Goal: Task Accomplishment & Management: Use online tool/utility

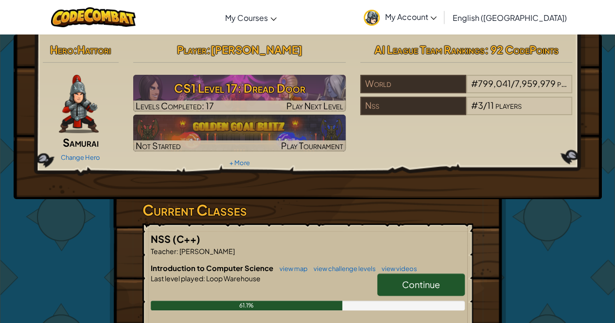
click at [410, 283] on span "Continue" at bounding box center [421, 284] width 38 height 11
click at [424, 282] on span "Continue" at bounding box center [421, 284] width 38 height 11
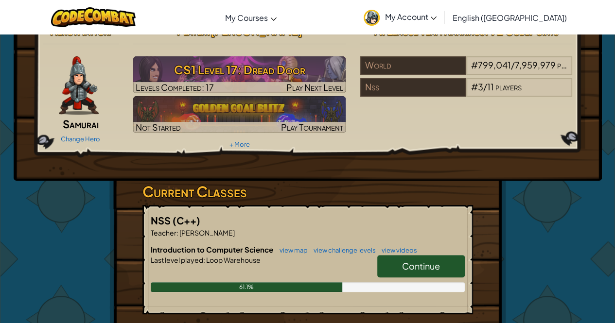
scroll to position [15, 0]
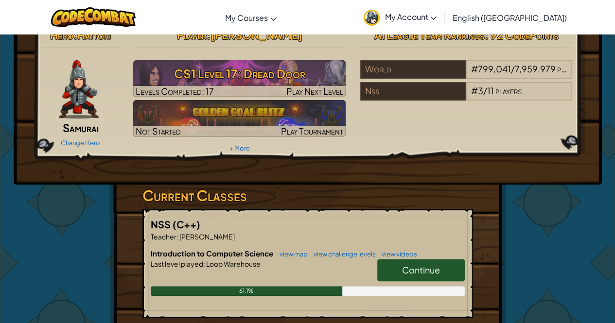
click at [402, 263] on link "Continue" at bounding box center [421, 270] width 88 height 22
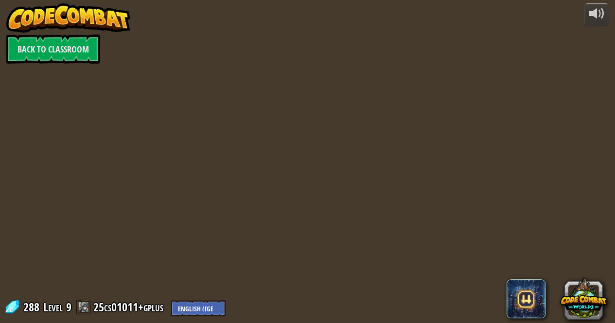
click at [389, 264] on div "powered by Back to Classroom 288 Level 9 25cs01011+gplus English ([GEOGRAPHIC_D…" at bounding box center [307, 161] width 615 height 323
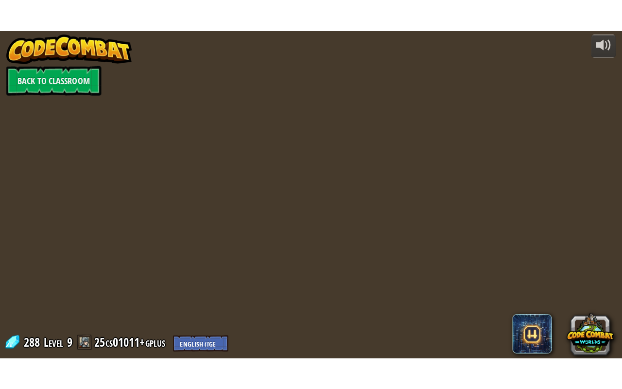
scroll to position [0, 0]
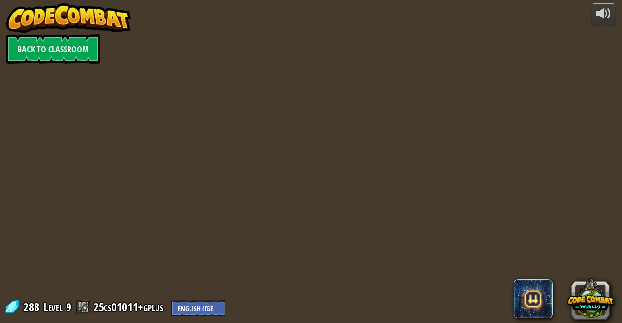
click at [389, 264] on div "powered by Back to Classroom 288 Level 9 25cs01011+gplus English ([GEOGRAPHIC_D…" at bounding box center [311, 161] width 622 height 323
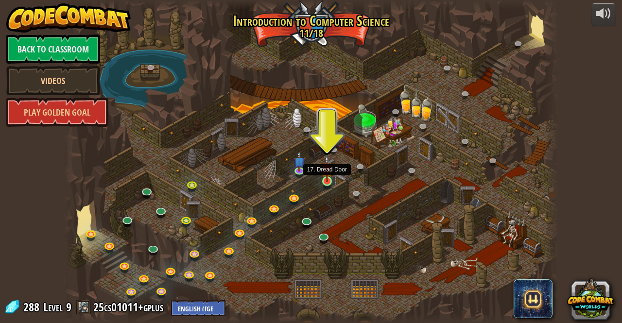
click at [324, 178] on img at bounding box center [327, 168] width 12 height 27
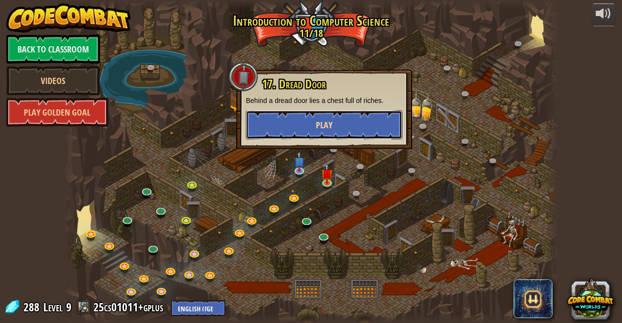
click at [306, 128] on button "Play" at bounding box center [324, 124] width 157 height 29
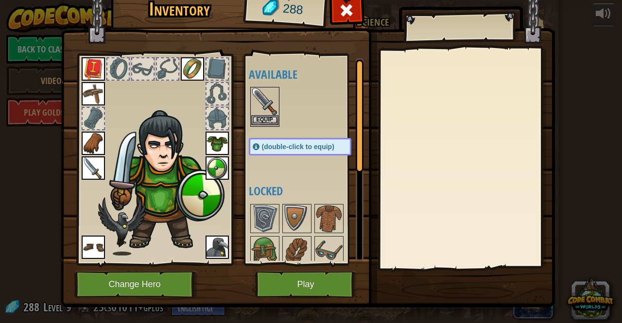
click at [263, 103] on img at bounding box center [264, 101] width 27 height 27
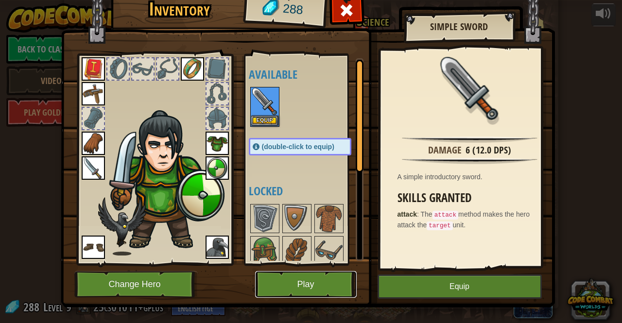
click at [297, 288] on button "Play" at bounding box center [306, 284] width 102 height 27
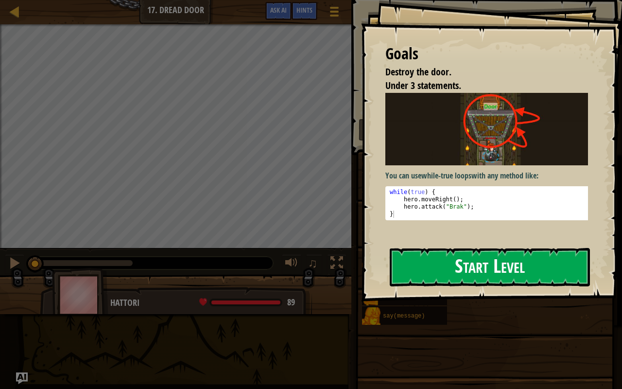
click at [456, 264] on button "Start Level" at bounding box center [490, 267] width 200 height 38
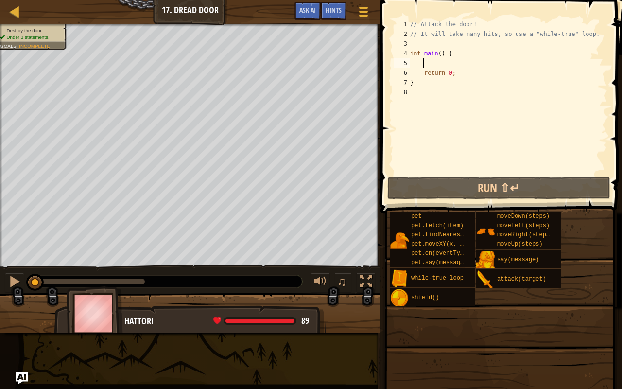
click at [431, 63] on div "// Attack the door! // It will take many hits, so use a "while-true" loop. int …" at bounding box center [507, 106] width 199 height 175
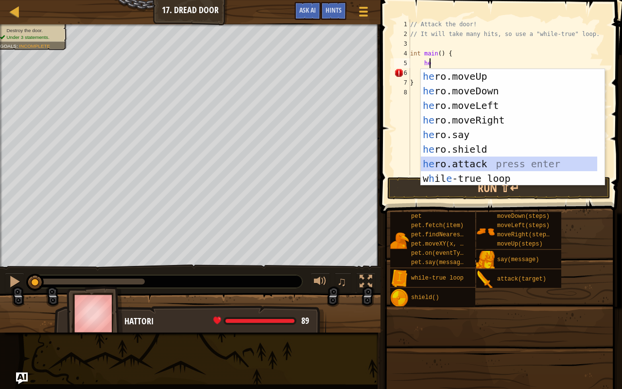
click at [450, 164] on div "he ro.moveUp press enter he ro.moveDown press enter he ro.moveLeft press enter …" at bounding box center [509, 142] width 177 height 146
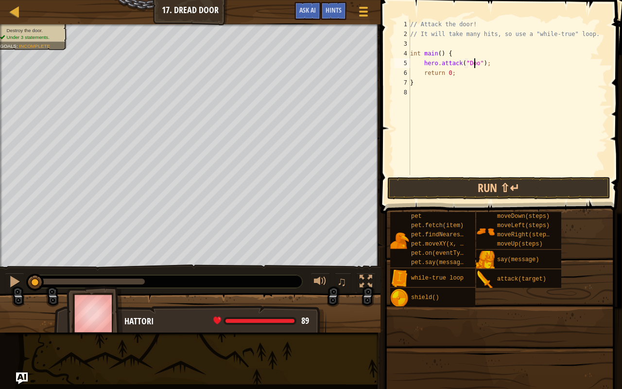
scroll to position [4, 6]
type textarea "hero.attack("Door");"
click at [492, 65] on div "// Attack the door! // It will take many hits, so use a "while-true" loop. int …" at bounding box center [507, 97] width 199 height 156
paste textarea "hero.attack("Door");"
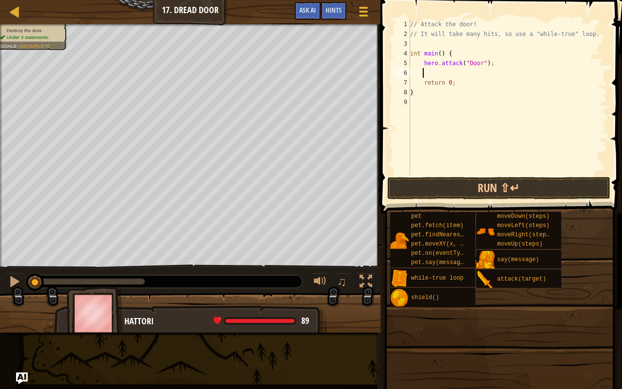
type textarea "hero.attack("Door");"
paste textarea "hero.attack("Door");"
type textarea "hero"
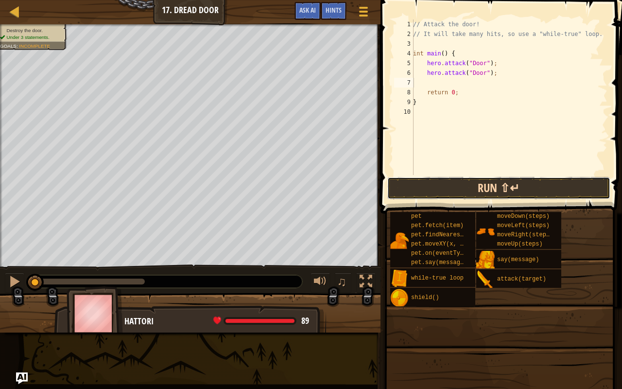
click at [491, 188] on button "Run ⇧↵" at bounding box center [499, 188] width 223 height 22
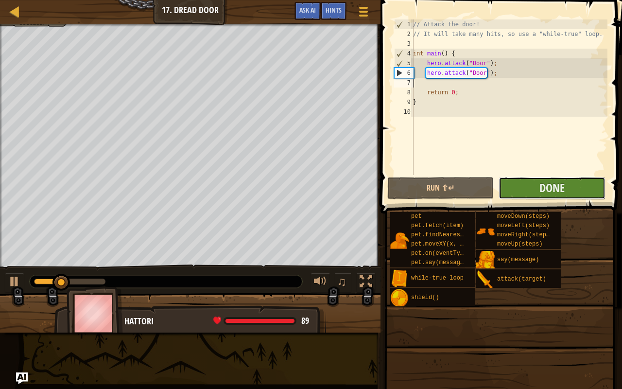
click at [523, 184] on button "Done" at bounding box center [552, 188] width 106 height 22
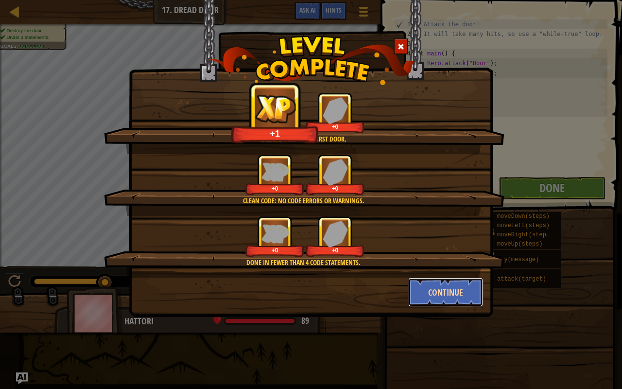
click at [452, 299] on button "Continue" at bounding box center [445, 292] width 75 height 29
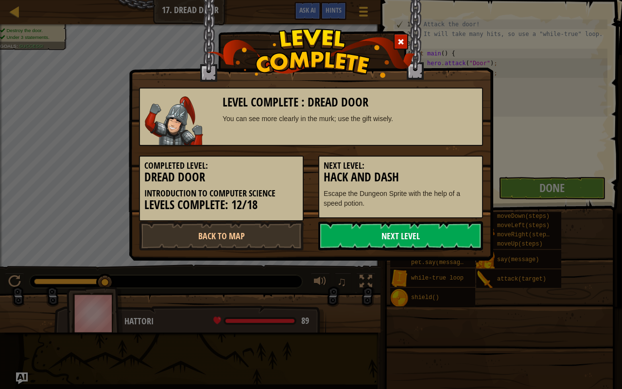
click at [394, 239] on link "Next Level" at bounding box center [400, 235] width 165 height 29
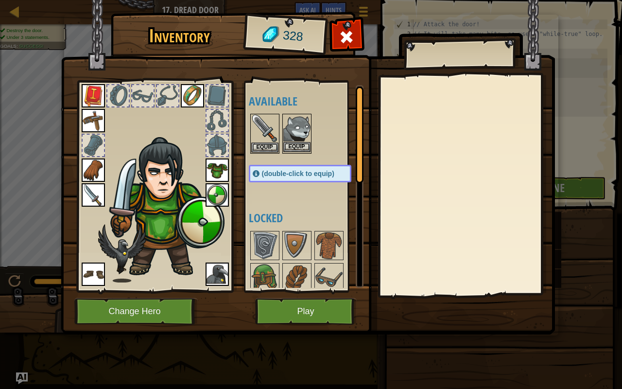
click at [294, 137] on img at bounding box center [296, 128] width 27 height 27
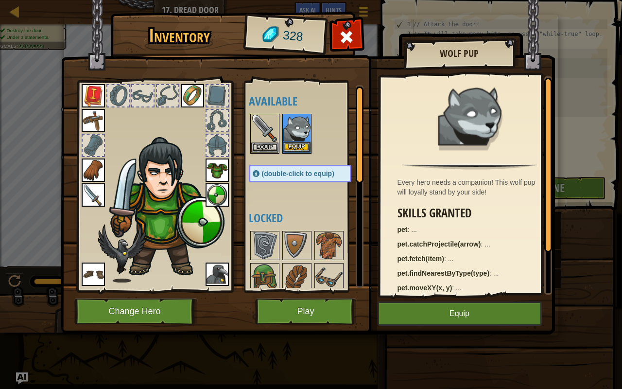
click at [294, 137] on img at bounding box center [296, 128] width 27 height 27
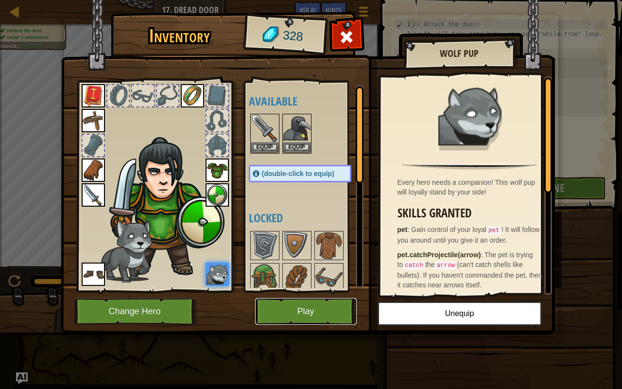
click at [299, 309] on button "Play" at bounding box center [306, 311] width 102 height 27
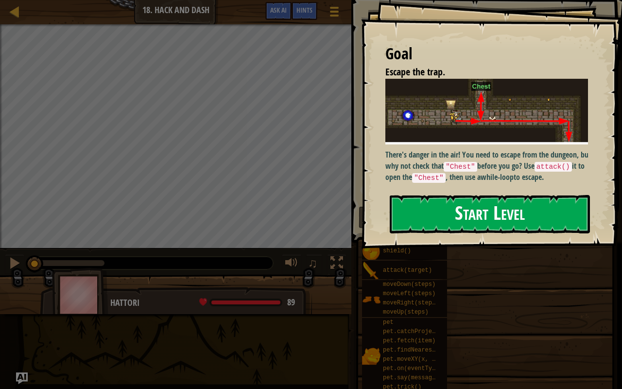
click at [444, 195] on button "Start Level" at bounding box center [490, 214] width 200 height 38
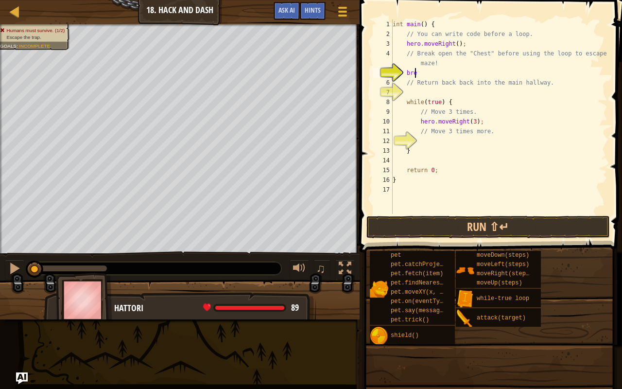
type textarea "b"
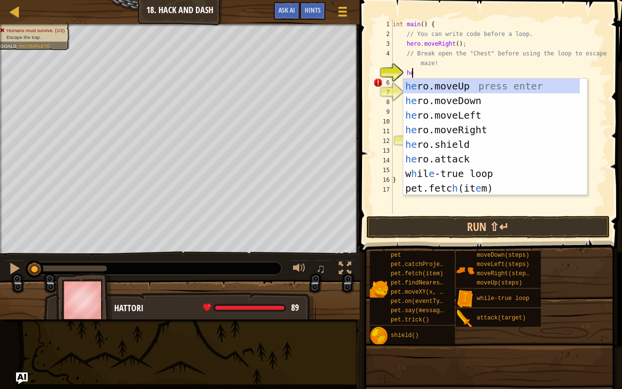
type textarea "her"
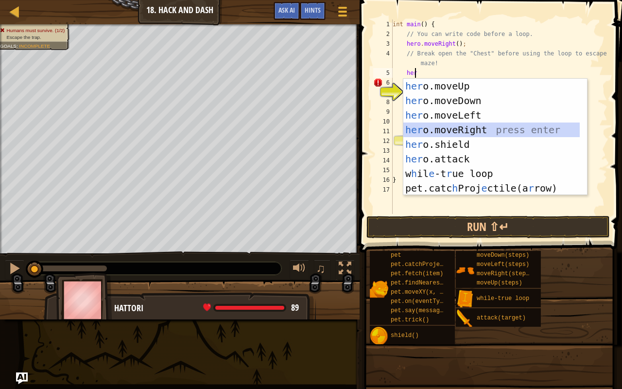
click at [458, 126] on div "her o.moveUp press enter her o.moveDown press enter her o.moveLeft press enter …" at bounding box center [492, 152] width 177 height 146
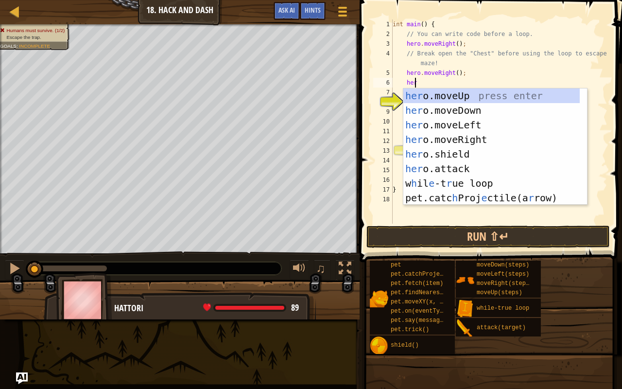
type textarea "hero"
click at [451, 98] on div "hero .moveUp press enter hero .moveDown press enter hero .moveLeft press enter …" at bounding box center [496, 161] width 184 height 146
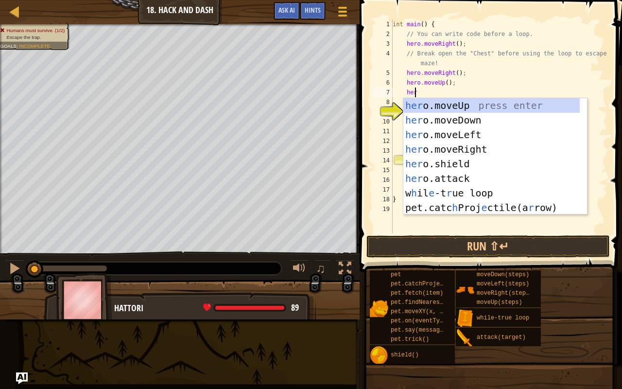
scroll to position [4, 1]
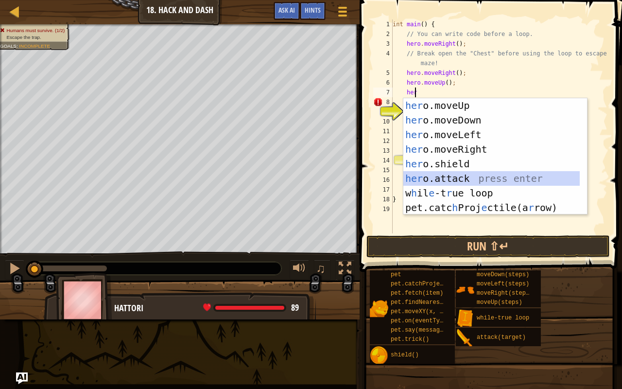
click at [450, 177] on div "her o.moveUp press enter her o.moveDown press enter her o.moveLeft press enter …" at bounding box center [492, 171] width 177 height 146
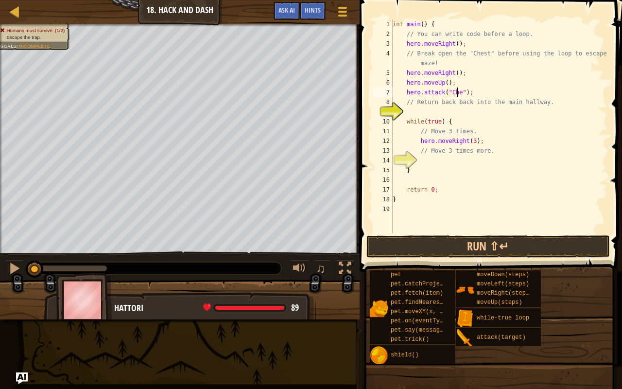
scroll to position [4, 6]
type textarea "hero.attack("Chest");"
click at [452, 116] on div "int main ( ) { // You can write code before a loop. hero . moveRight ( ) ; // B…" at bounding box center [499, 135] width 217 height 233
type textarea "he"
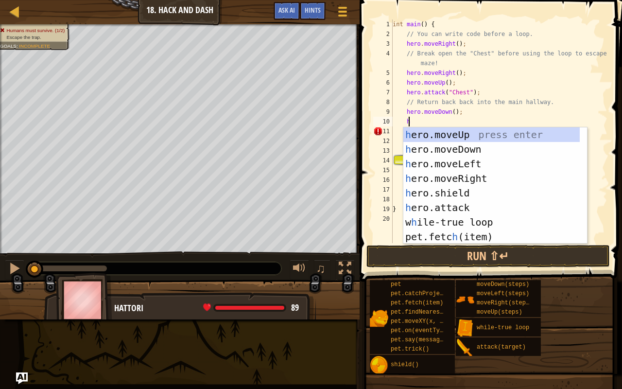
type textarea "he"
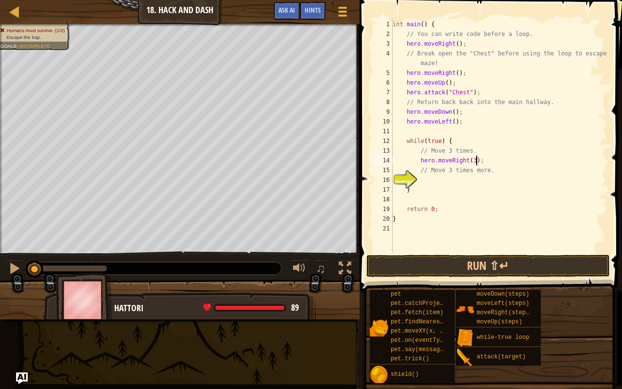
click at [477, 159] on div "int main ( ) { // You can write code before a loop. hero . moveRight ( ) ; // B…" at bounding box center [499, 145] width 217 height 253
type textarea "h"
click at [451, 138] on div "int main ( ) { // You can write code before a loop. hero . moveRight ( ) ; // B…" at bounding box center [499, 145] width 217 height 253
type textarea "w"
click at [422, 188] on div "int main ( ) { // You can write code before a loop. hero . moveRight ( ) ; // B…" at bounding box center [499, 145] width 217 height 253
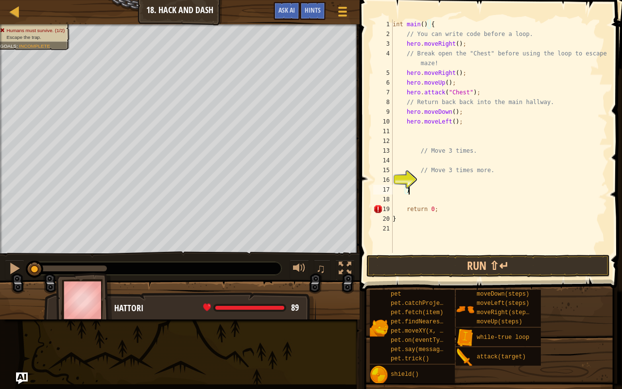
type textarea "}"
click at [428, 188] on div "int main ( ) { // You can write code before a loop. hero . moveRight ( ) ; // B…" at bounding box center [499, 145] width 217 height 253
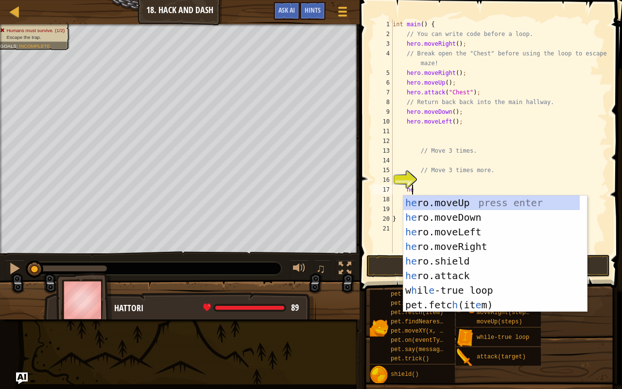
type textarea "her"
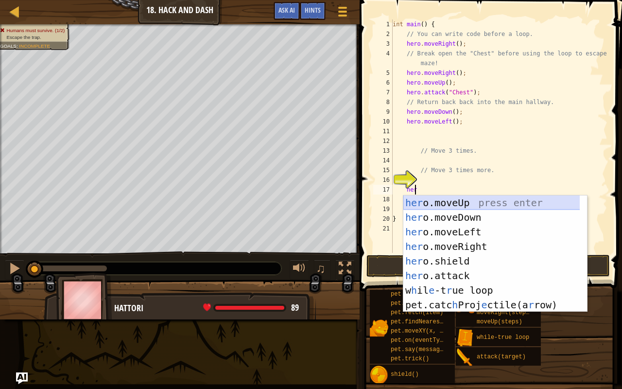
click at [438, 199] on div "her o.moveUp press enter her o.moveDown press enter her o.moveLeft press enter …" at bounding box center [492, 268] width 177 height 146
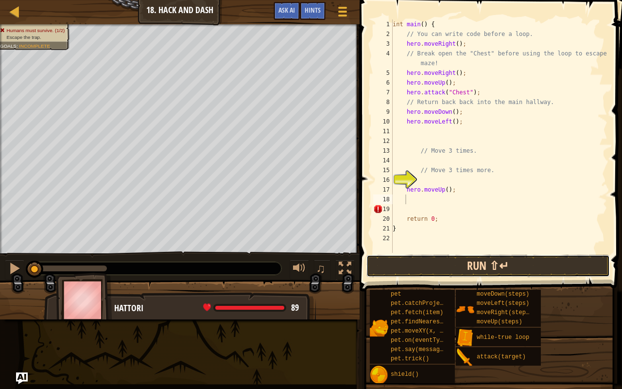
click at [449, 268] on button "Run ⇧↵" at bounding box center [489, 266] width 244 height 22
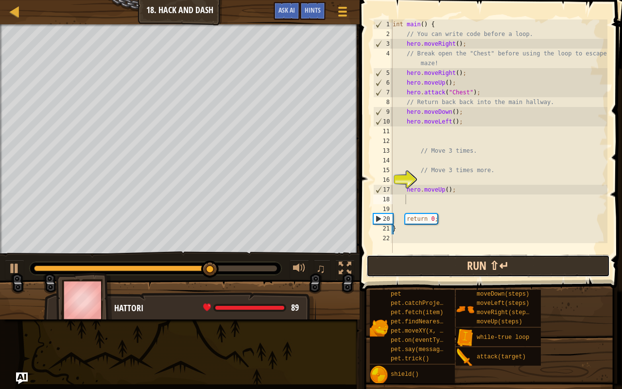
click at [402, 266] on button "Run ⇧↵" at bounding box center [489, 266] width 244 height 22
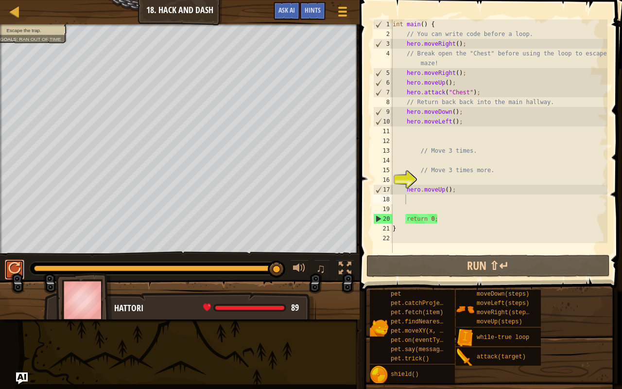
click at [13, 265] on div at bounding box center [14, 268] width 13 height 13
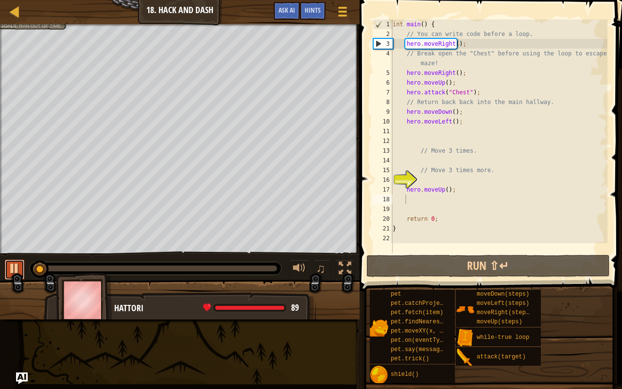
click at [13, 265] on div at bounding box center [14, 268] width 13 height 13
click at [457, 180] on div "int main ( ) { // You can write code before a loop. hero . moveRight ( ) ; // B…" at bounding box center [499, 145] width 217 height 253
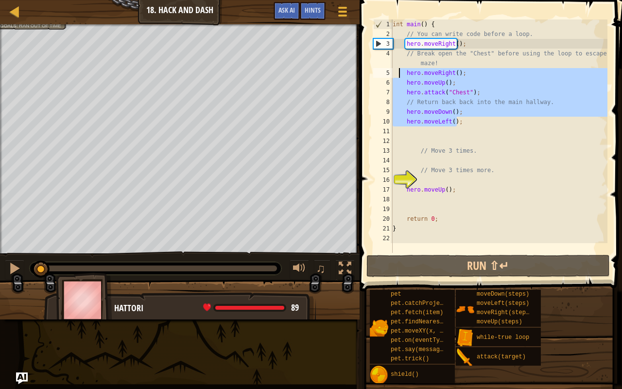
drag, startPoint x: 460, startPoint y: 122, endPoint x: 401, endPoint y: 74, distance: 75.4
click at [401, 74] on div "int main ( ) { // You can write code before a loop. hero . moveRight ( ) ; // B…" at bounding box center [499, 145] width 217 height 253
type textarea "hero.moveRight(); hero.moveUp();"
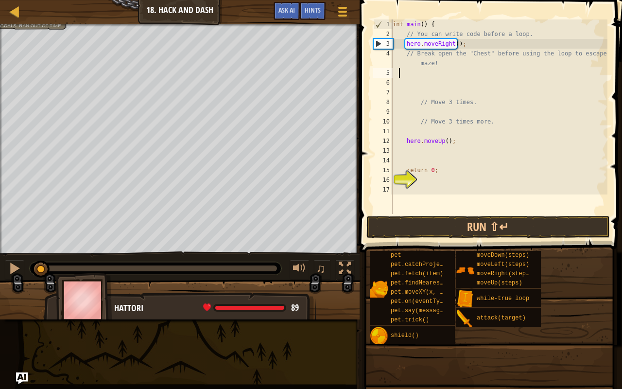
scroll to position [4, 0]
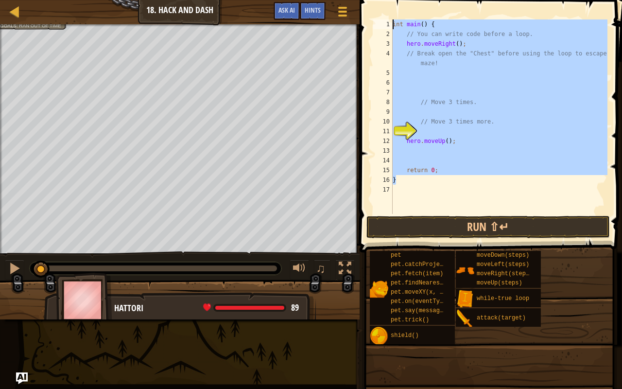
drag, startPoint x: 449, startPoint y: 180, endPoint x: 398, endPoint y: 0, distance: 187.4
click at [398, 5] on div "1 2 3 4 5 6 7 8 9 10 11 12 13 14 15 16 17 int main ( ) { // You can write code …" at bounding box center [489, 145] width 265 height 281
type textarea "int main() { // You can write code before a loop."
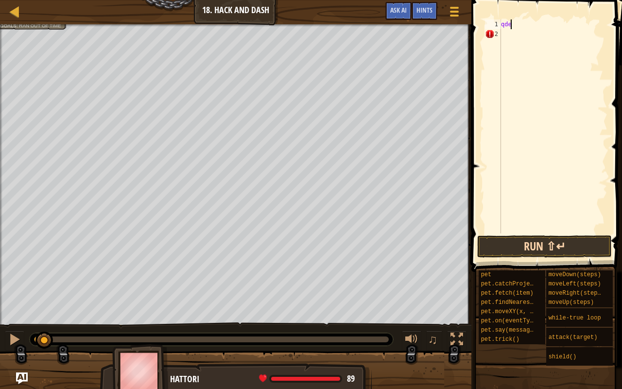
type textarea "qde"
click at [531, 251] on button "Run ⇧↵" at bounding box center [544, 246] width 135 height 22
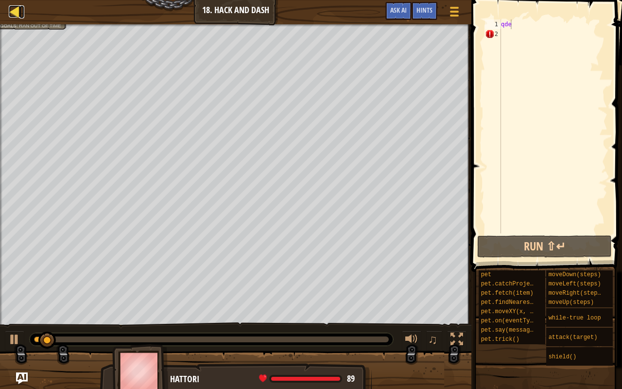
click at [12, 7] on div at bounding box center [15, 11] width 12 height 12
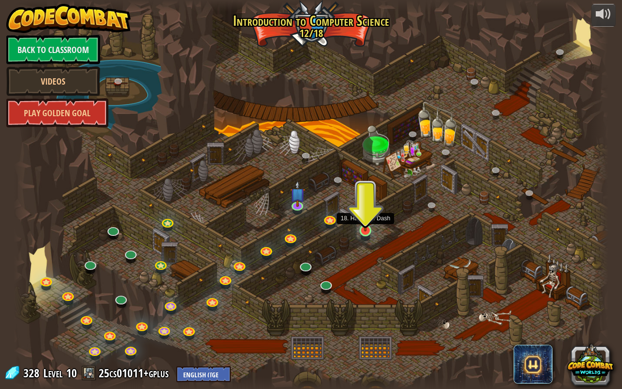
click at [370, 221] on img at bounding box center [365, 213] width 15 height 35
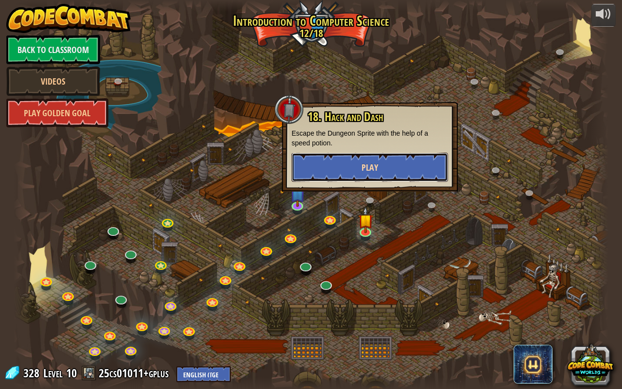
click at [355, 168] on button "Play" at bounding box center [370, 167] width 157 height 29
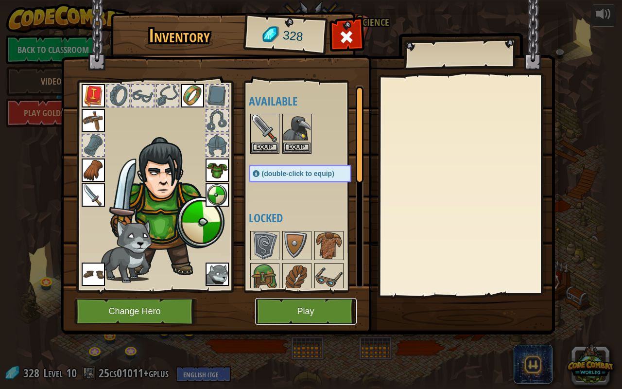
click at [313, 311] on button "Play" at bounding box center [306, 311] width 102 height 27
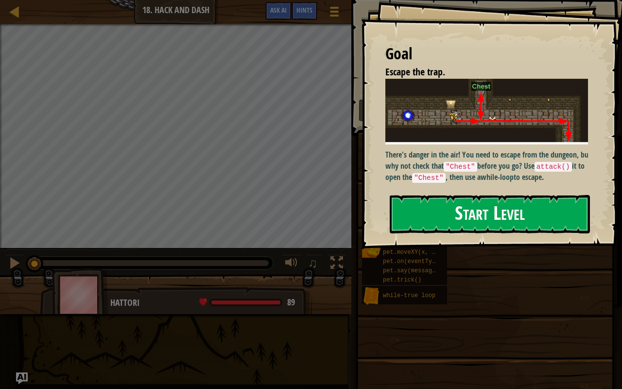
click at [461, 149] on div "Goal Escape the trap. There's danger in the air! You need to escape from the du…" at bounding box center [491, 124] width 261 height 248
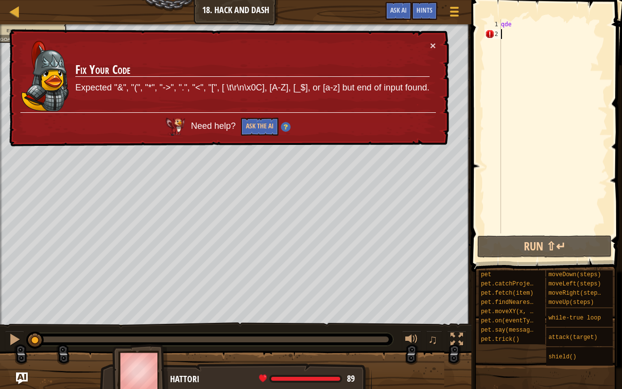
click at [508, 37] on div "qde" at bounding box center [553, 135] width 108 height 233
drag, startPoint x: 521, startPoint y: 18, endPoint x: 518, endPoint y: 24, distance: 7.0
click at [518, 24] on div "1 2 qde ההההההההההההההההההההההההההההההההההההההההההההההההההההההההההההההההההההההה…" at bounding box center [546, 155] width 154 height 301
click at [518, 24] on div "qde" at bounding box center [553, 135] width 108 height 233
type textarea "q"
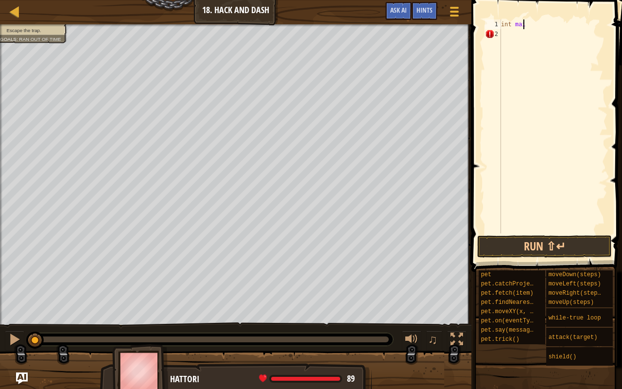
scroll to position [4, 1]
type textarea "int main(){"
type textarea "}"
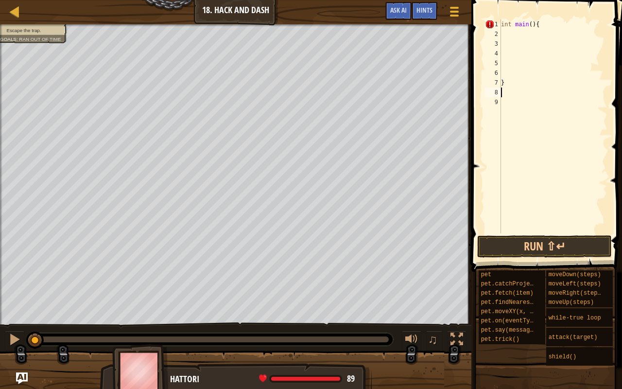
type textarea "}"
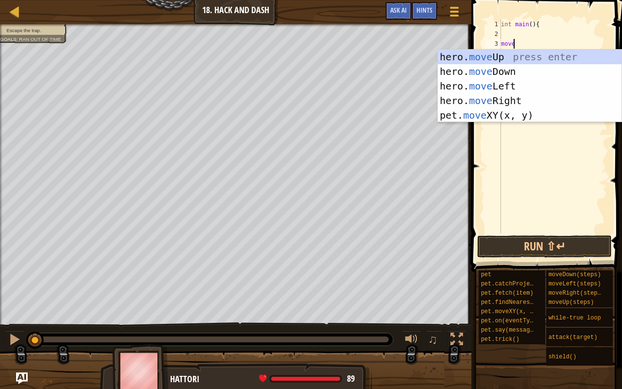
scroll to position [4, 1]
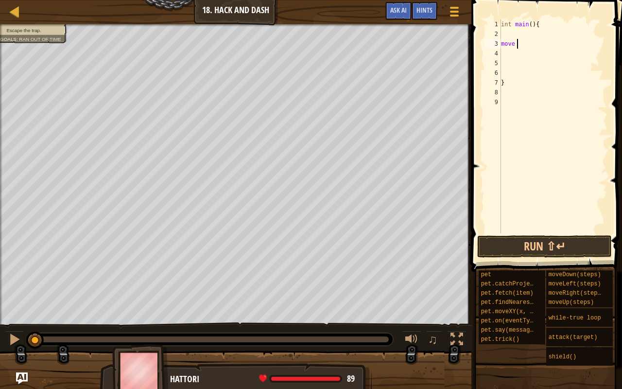
type textarea "move r"
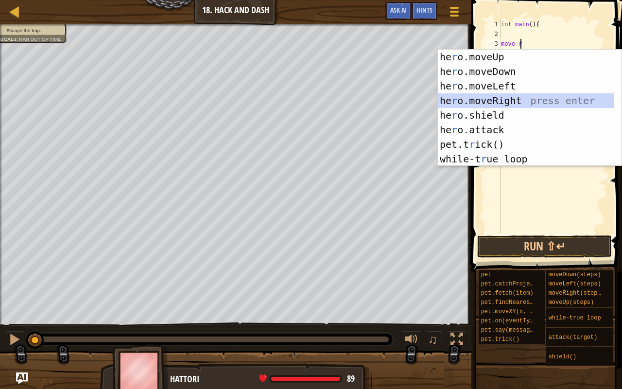
click at [482, 93] on div "he r o.moveUp press enter he r o.moveDown press enter he r o.moveLeft press ent…" at bounding box center [526, 123] width 177 height 146
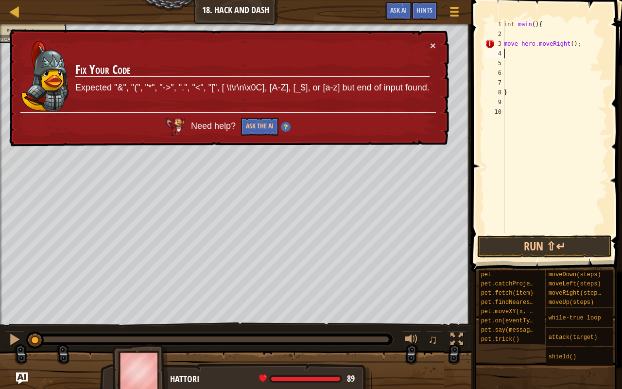
click at [517, 44] on div "int main ( ) { move hero . moveRight ( ) ; }" at bounding box center [555, 135] width 106 height 233
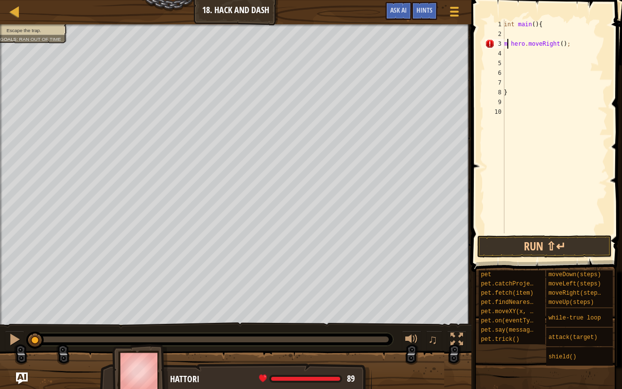
type textarea "hero.moveRight();"
click at [513, 54] on div "int main ( ) { hero . moveRight ( ) ; }" at bounding box center [555, 135] width 106 height 233
type textarea "he"
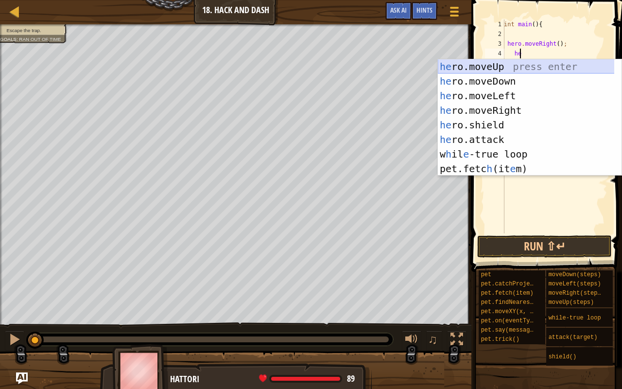
click at [506, 62] on div "he ro.moveUp press enter he ro.moveDown press enter he ro.moveLeft press enter …" at bounding box center [526, 132] width 177 height 146
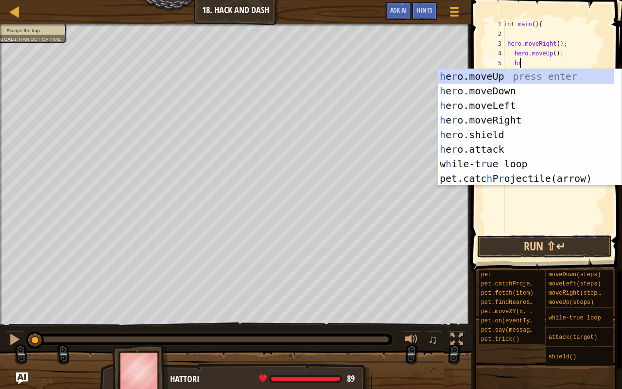
type textarea "hr"
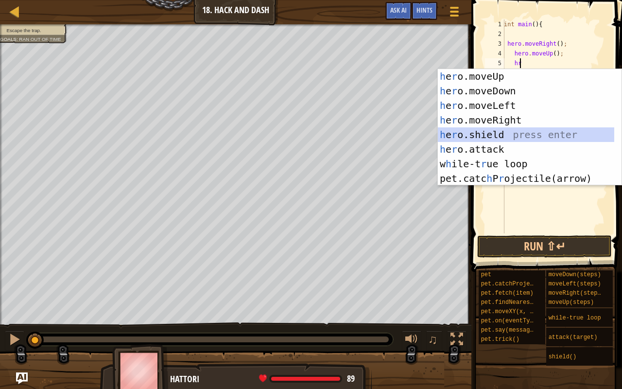
click at [487, 140] on div "h e r o.moveUp press enter h e r o.moveDown press enter h e r o.moveLeft press …" at bounding box center [526, 142] width 177 height 146
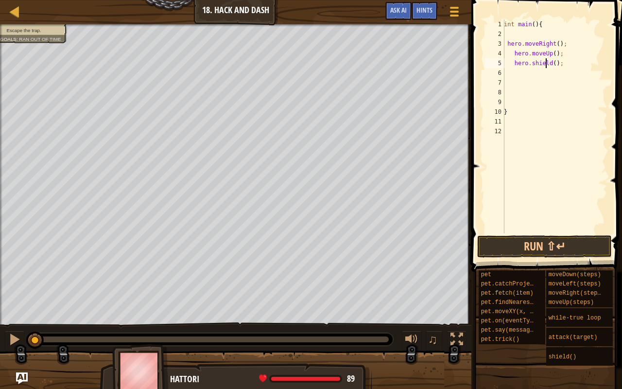
click at [547, 63] on div "int main ( ) { hero . moveRight ( ) ; hero . moveUp ( ) ; hero . shield ( ) ; }" at bounding box center [555, 135] width 106 height 233
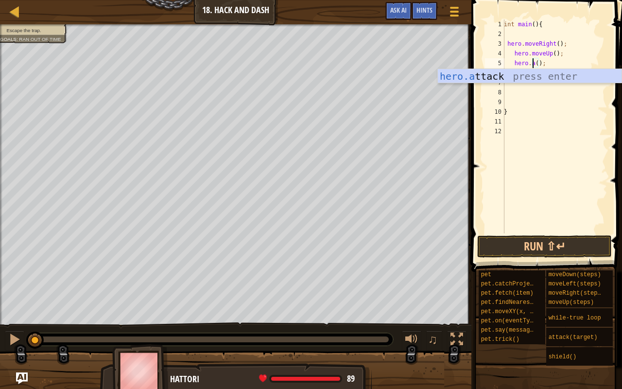
scroll to position [4, 3]
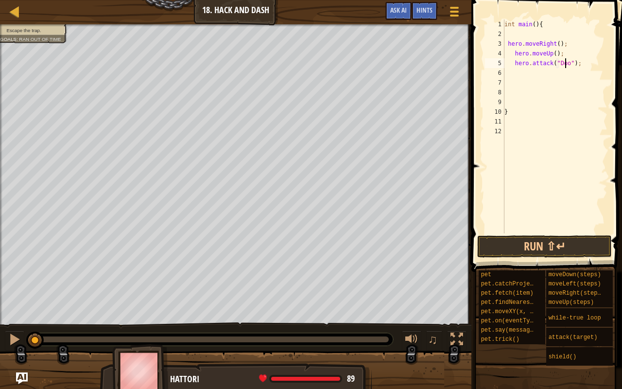
type textarea "hero.attack("Door");"
click at [524, 73] on div "int main ( ) { hero . moveRight ( ) ; hero . moveUp ( ) ; hero . attack ( " Doo…" at bounding box center [555, 135] width 105 height 233
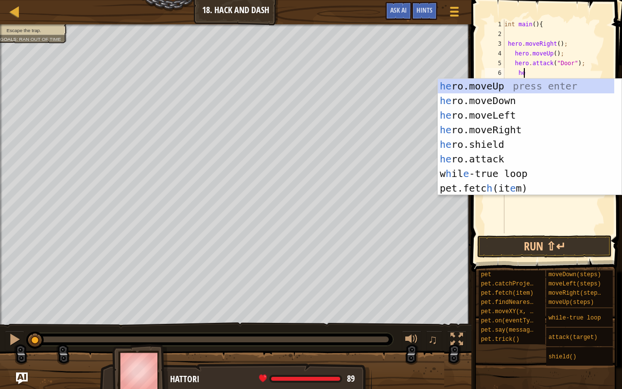
type textarea "her"
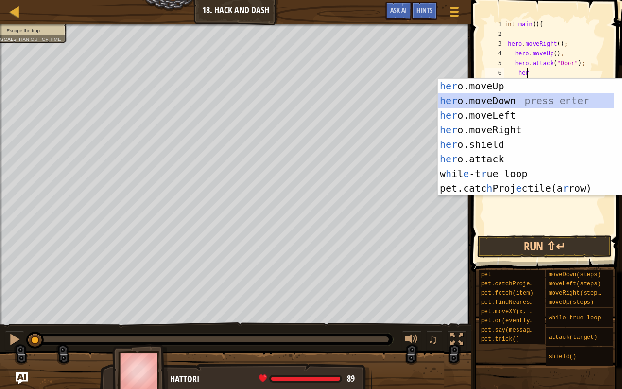
click at [514, 98] on div "her o.moveUp press enter her o.moveDown press enter her o.moveLeft press enter …" at bounding box center [526, 152] width 177 height 146
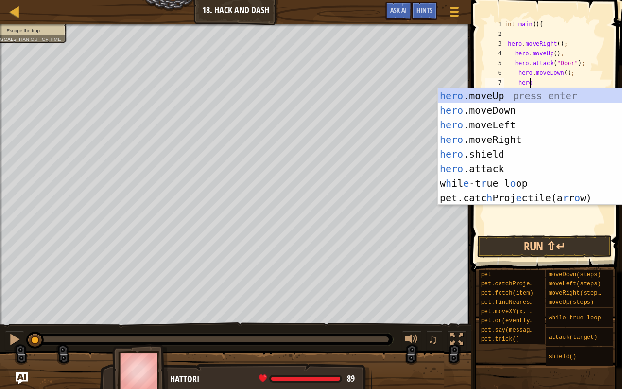
scroll to position [4, 1]
type textarea "h"
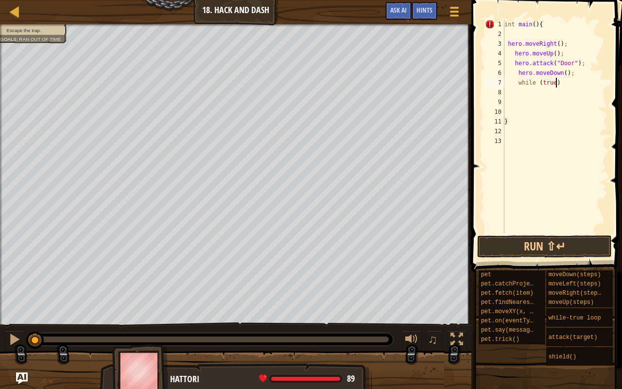
scroll to position [4, 4]
type textarea "while (true){"
type textarea "}"
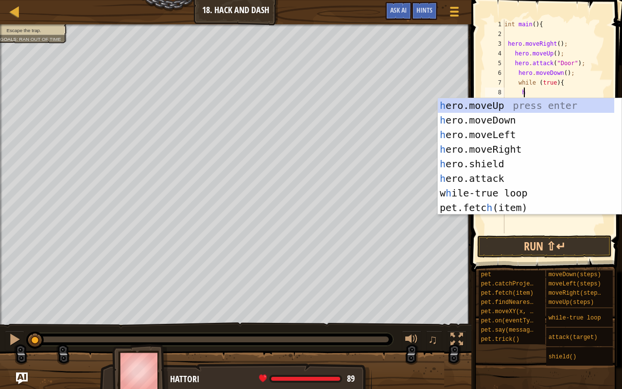
type textarea "he"
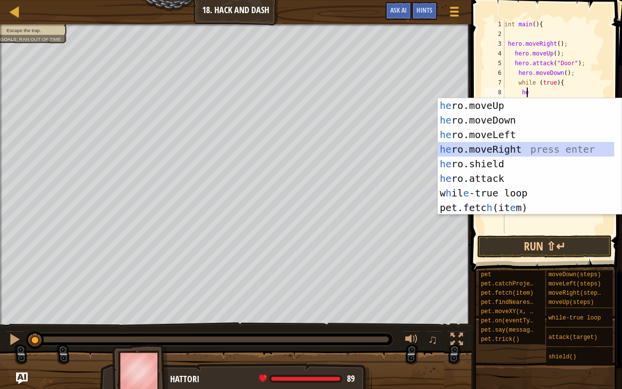
click at [508, 145] on div "he ro.moveUp press enter he ro.moveDown press enter he ro.moveLeft press enter …" at bounding box center [526, 171] width 177 height 146
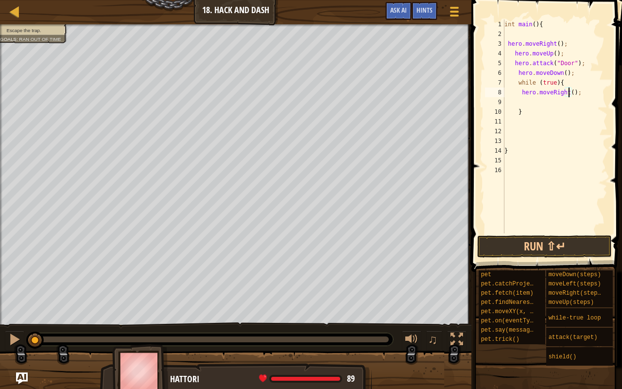
click at [569, 91] on div "int main ( ) { hero . moveRight ( ) ; hero . moveUp ( ) ; hero . attack ( " Doo…" at bounding box center [555, 135] width 105 height 233
type textarea "hero.moveRight(3);"
click at [541, 100] on div "int main ( ) { hero . moveRight ( ) ; hero . moveUp ( ) ; hero . attack ( " Doo…" at bounding box center [555, 135] width 105 height 233
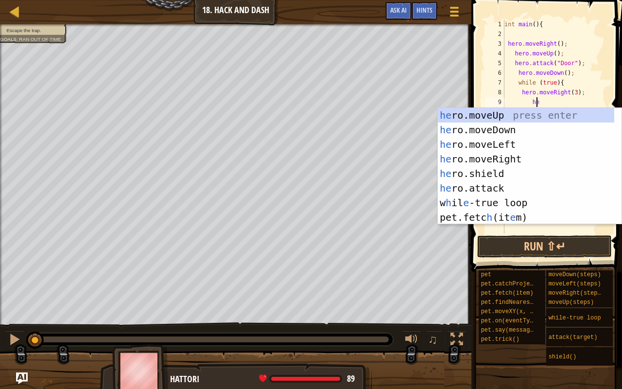
scroll to position [4, 2]
type textarea "her"
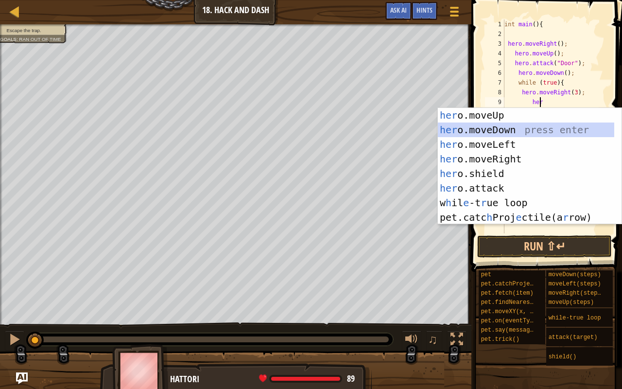
click at [503, 131] on div "her o.moveUp press enter her o.moveDown press enter her o.moveLeft press enter …" at bounding box center [526, 181] width 177 height 146
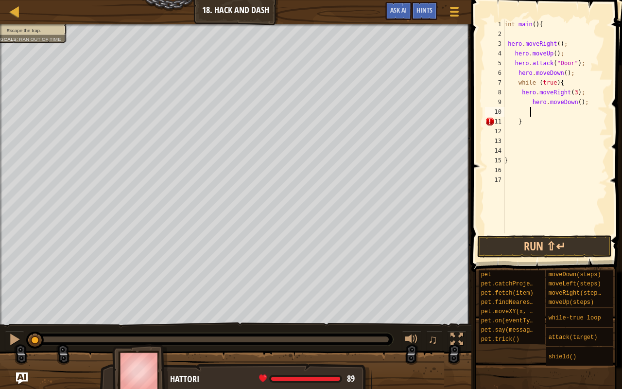
scroll to position [4, 1]
click at [571, 105] on div "int main ( ) { hero . moveRight ( ) ; hero . moveUp ( ) ; hero . attack ( " Doo…" at bounding box center [555, 135] width 105 height 233
click at [540, 249] on button "Run ⇧↵" at bounding box center [544, 246] width 135 height 22
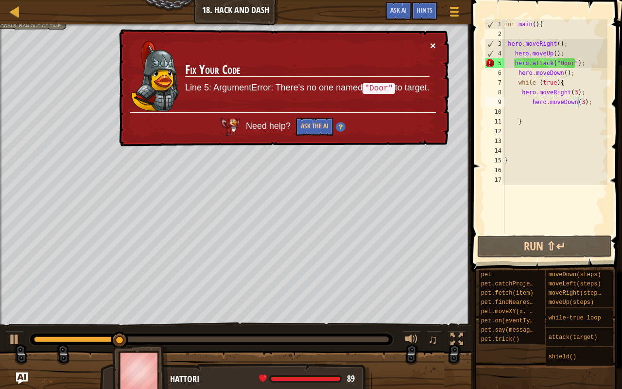
click at [434, 48] on button "×" at bounding box center [434, 48] width 6 height 10
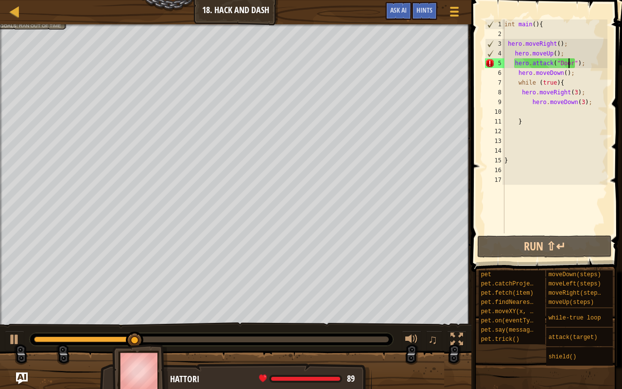
click at [568, 63] on div "int main ( ) { hero . moveRight ( ) ; hero . moveUp ( ) ; hero . attack ( " Doo…" at bounding box center [555, 135] width 105 height 233
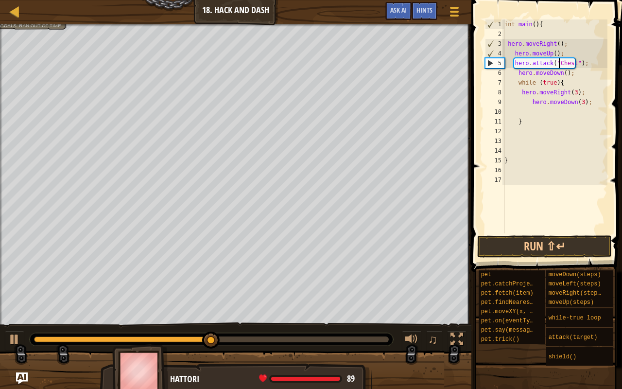
scroll to position [4, 4]
type textarea "hero.attack("Chest");"
click at [542, 246] on button "Run ⇧↵" at bounding box center [544, 246] width 135 height 22
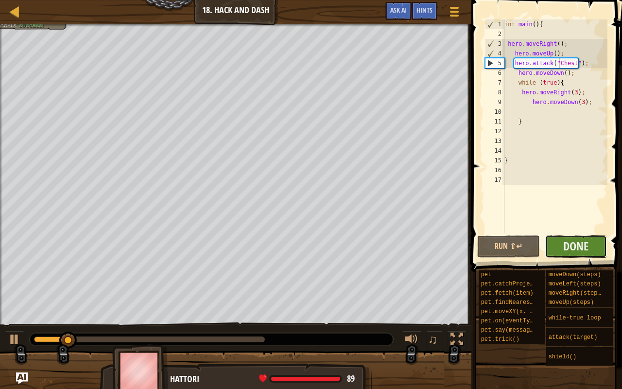
click at [562, 247] on button "Done" at bounding box center [576, 246] width 63 height 22
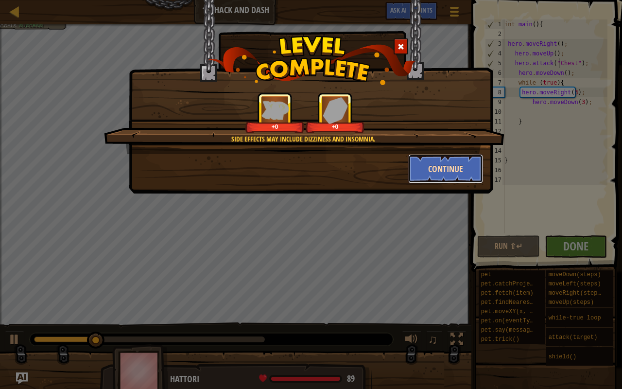
click at [425, 167] on button "Continue" at bounding box center [445, 168] width 75 height 29
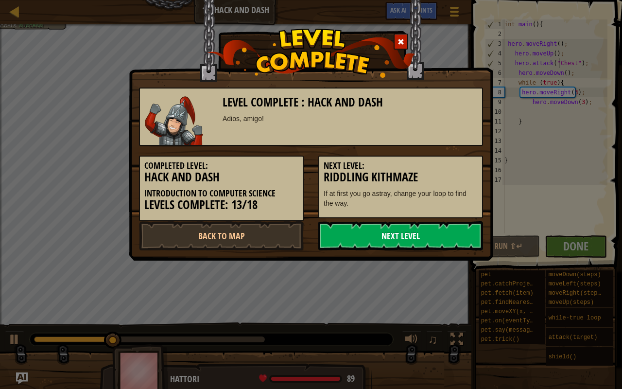
click at [401, 240] on link "Next Level" at bounding box center [400, 235] width 165 height 29
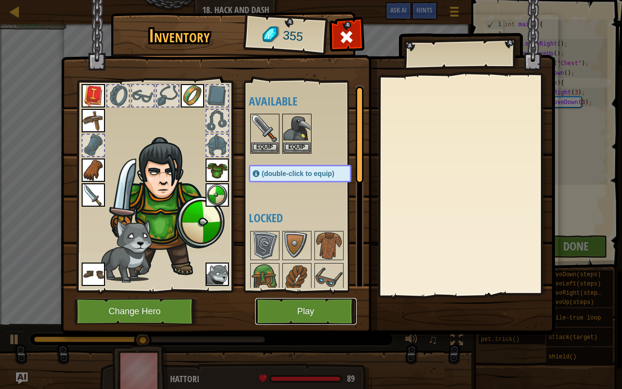
click at [312, 303] on button "Play" at bounding box center [306, 311] width 102 height 27
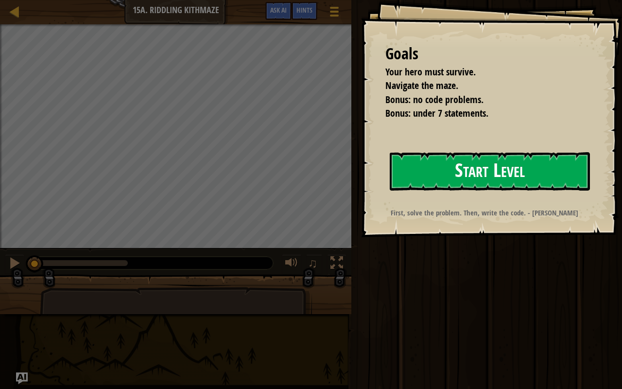
click at [361, 201] on div "Goals Your hero must survive. Navigate the maze. Bonus: no code problems. Bonus…" at bounding box center [491, 118] width 261 height 237
click at [413, 180] on button "Start Level" at bounding box center [490, 171] width 200 height 38
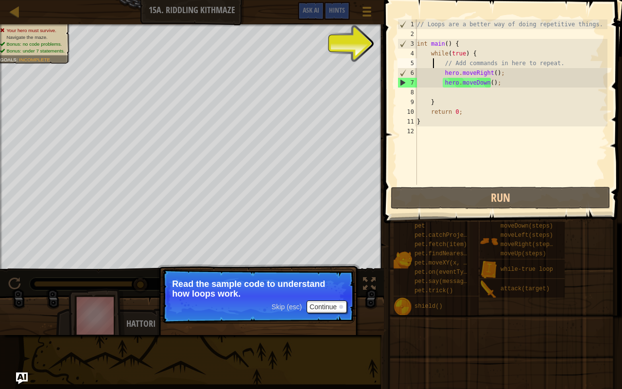
click at [433, 62] on div "// Loops are a better way of doing repetitive things. int main ( ) { while ( tr…" at bounding box center [511, 111] width 193 height 185
type textarea "// Add commands in here to repeat."
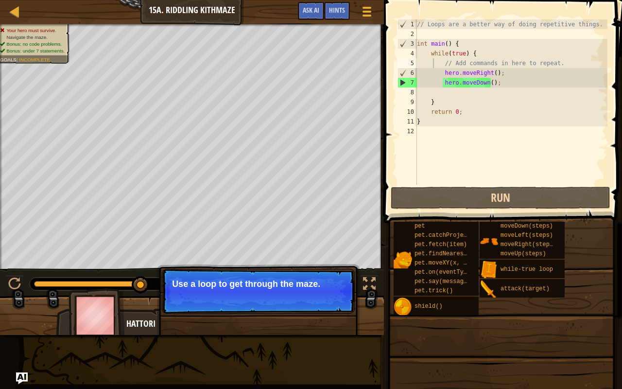
click at [287, 303] on p "Skip (esc) Continue Use a loop to get through the maze." at bounding box center [258, 291] width 193 height 45
click at [293, 297] on span "Skip (esc)" at bounding box center [287, 297] width 30 height 8
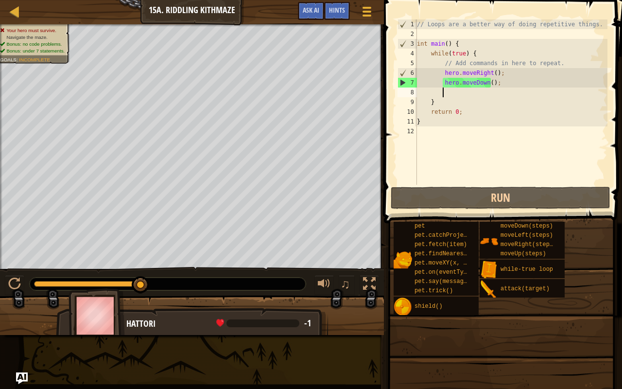
click at [454, 89] on div "// Loops are a better way of doing repetitive things. int main ( ) { while ( tr…" at bounding box center [511, 111] width 193 height 185
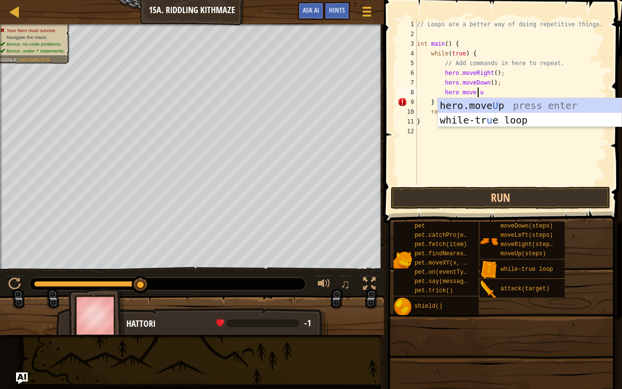
type textarea "hero move up"
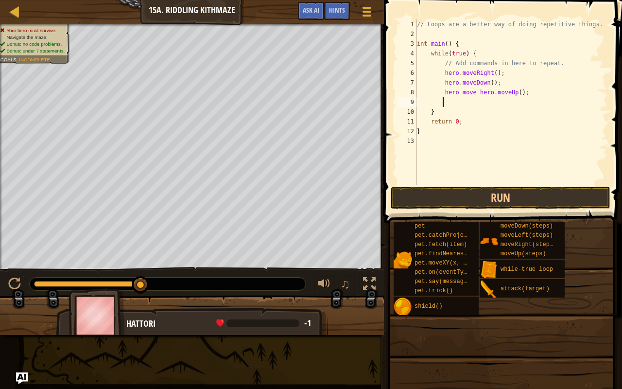
scroll to position [4, 1]
click at [469, 93] on div "// Loops are a better way of doing repetitive things. int main ( ) { while ( tr…" at bounding box center [511, 111] width 193 height 185
type textarea "hero.moveUp();"
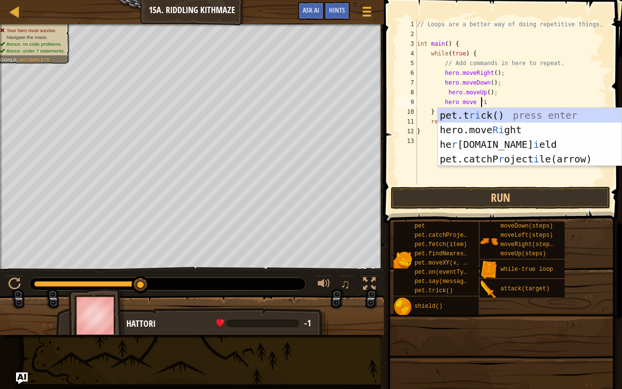
scroll to position [4, 5]
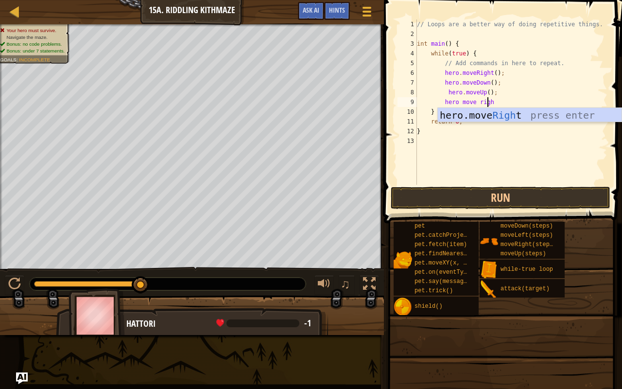
type textarea "hero move right"
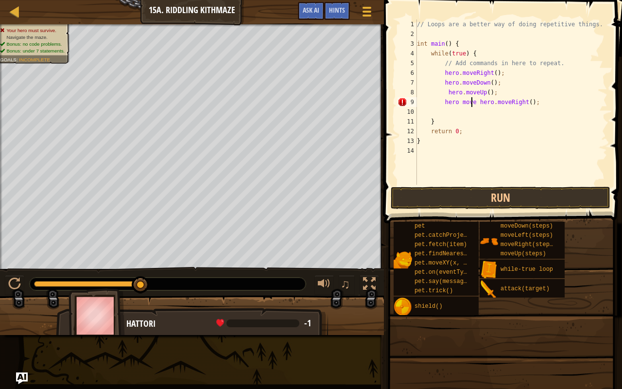
click at [473, 100] on div "// Loops are a better way of doing repetitive things. int main ( ) { while ( tr…" at bounding box center [511, 111] width 193 height 185
type textarea "hero.moveRight();"
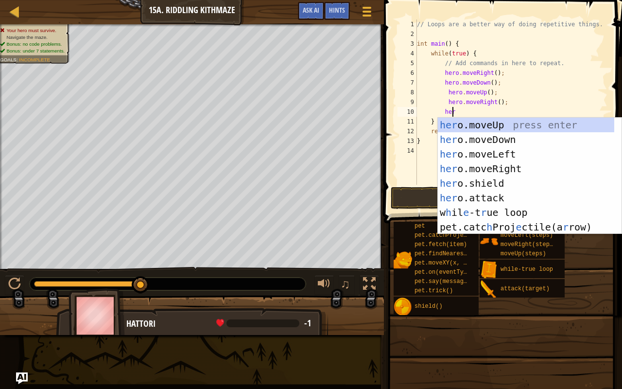
type textarea "hero"
click at [480, 127] on div "hero .moveUp press enter hero .moveDown press enter hero .moveLeft press enter …" at bounding box center [530, 191] width 184 height 146
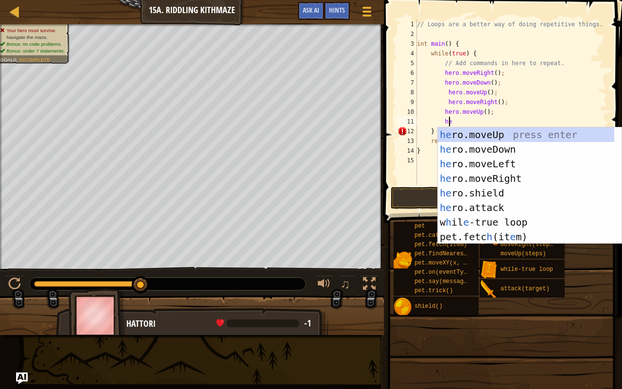
type textarea "h"
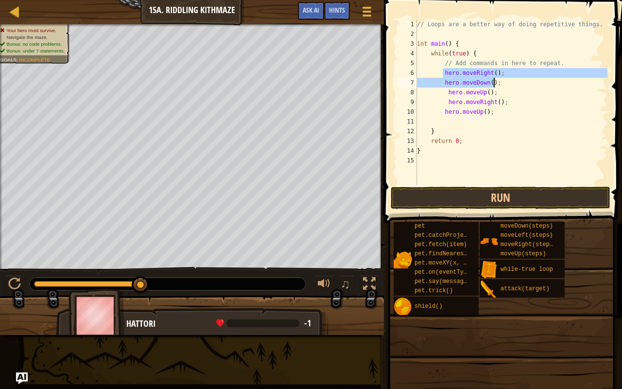
drag, startPoint x: 442, startPoint y: 73, endPoint x: 493, endPoint y: 85, distance: 53.0
click at [493, 85] on div "// Loops are a better way of doing repetitive things. int main ( ) { while ( tr…" at bounding box center [511, 111] width 193 height 185
type textarea "hero.moveRight(); hero.moveDown();"
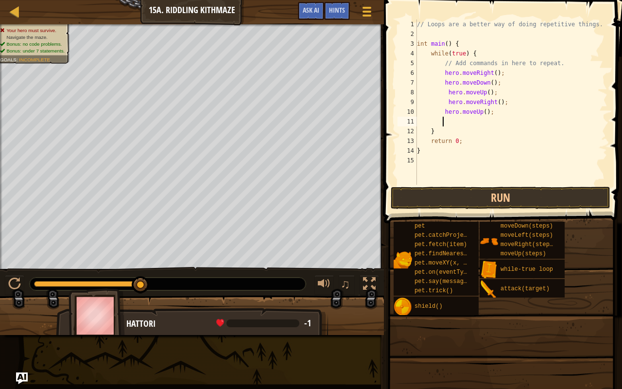
click at [462, 121] on div "// Loops are a better way of doing repetitive things. int main ( ) { while ( tr…" at bounding box center [511, 111] width 193 height 185
paste textarea "hero.moveDown();"
type textarea "hero.moveDown();"
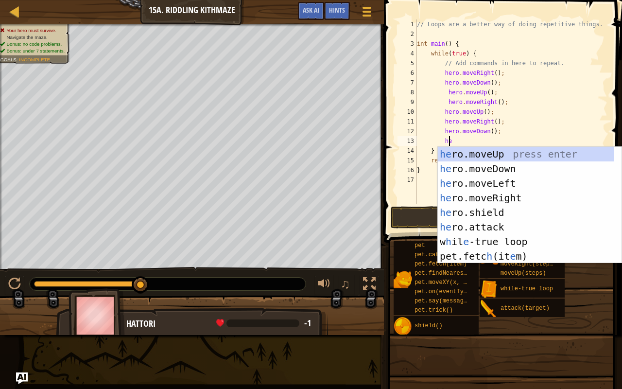
scroll to position [4, 2]
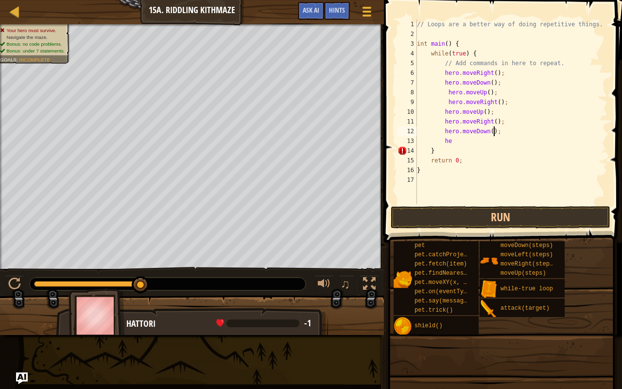
click at [507, 128] on div "// Loops are a better way of doing repetitive things. int main ( ) { while ( tr…" at bounding box center [511, 121] width 193 height 204
type textarea "h"
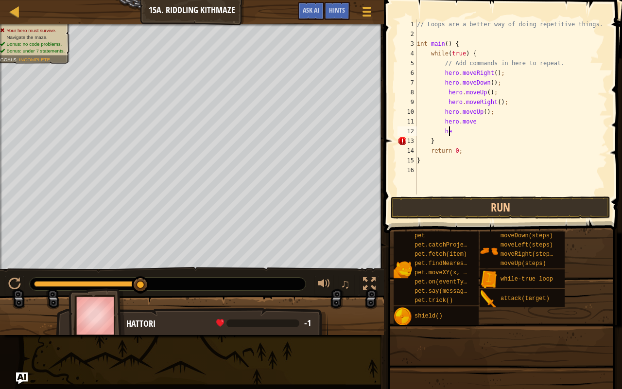
click at [469, 134] on div "// Loops are a better way of doing repetitive things. int main ( ) { while ( tr…" at bounding box center [511, 116] width 193 height 195
type textarea "h"
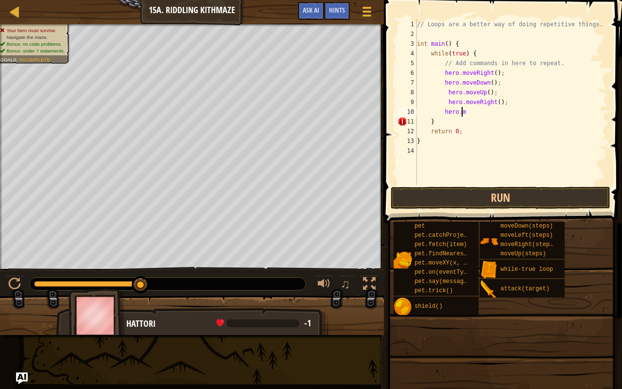
type textarea "h"
type textarea "hero."
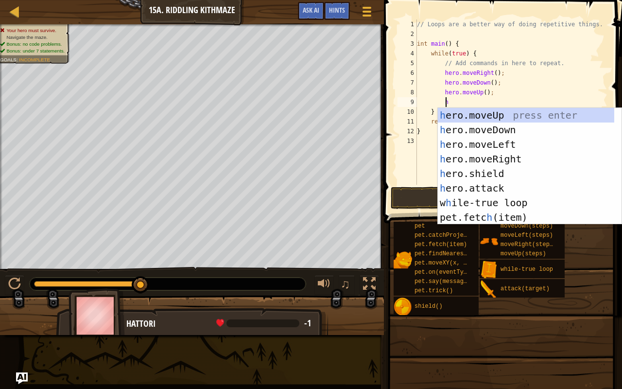
scroll to position [4, 2]
type textarea "her"
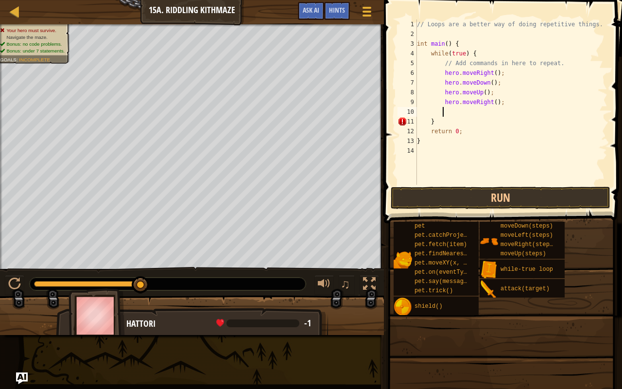
scroll to position [4, 1]
click at [453, 195] on button "Run" at bounding box center [501, 198] width 220 height 22
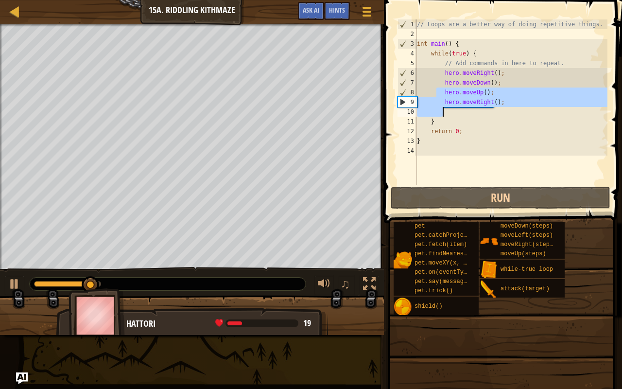
drag, startPoint x: 438, startPoint y: 93, endPoint x: 494, endPoint y: 109, distance: 58.5
click at [494, 109] on div "// Loops are a better way of doing repetitive things. int main ( ) { while ( tr…" at bounding box center [511, 111] width 193 height 185
type textarea "hero.moveRight();"
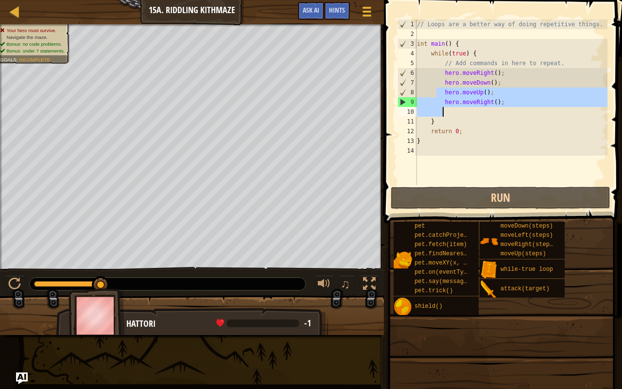
scroll to position [4, 1]
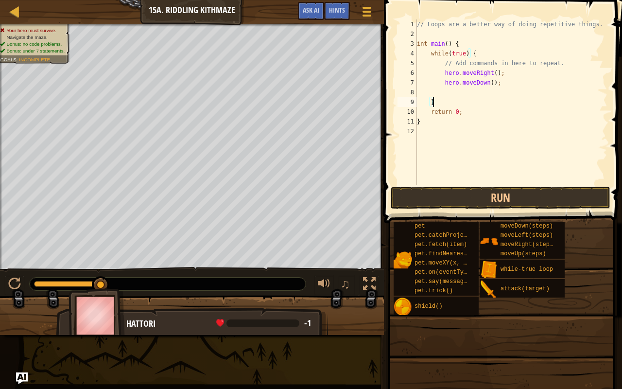
click at [454, 103] on div "// Loops are a better way of doing repetitive things. int main ( ) { while ( tr…" at bounding box center [511, 111] width 193 height 185
type textarea "}"
click at [440, 195] on button "Run" at bounding box center [501, 198] width 220 height 22
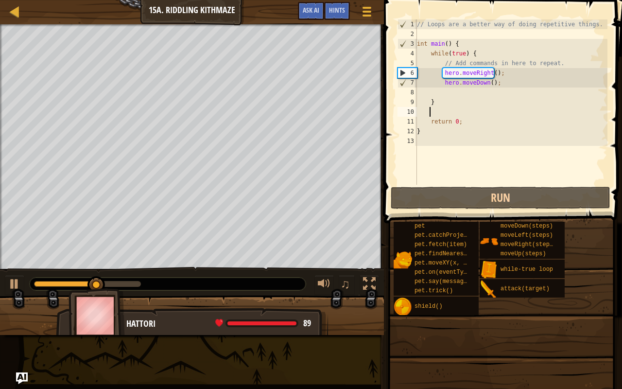
click at [487, 82] on div "// Loops are a better way of doing repetitive things. int main ( ) { while ( tr…" at bounding box center [511, 111] width 193 height 185
type textarea "hero.moveDown(2);"
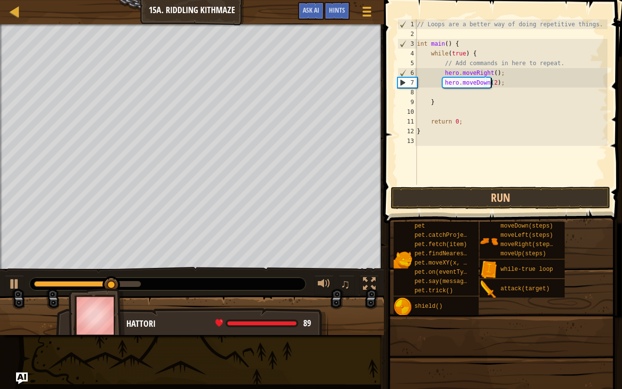
scroll to position [4, 6]
click at [453, 90] on div "// Loops are a better way of doing repetitive things. int main ( ) { while ( tr…" at bounding box center [511, 111] width 193 height 185
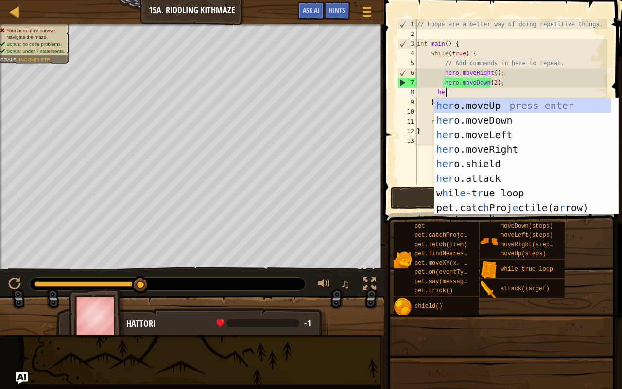
scroll to position [4, 2]
type textarea "hero"
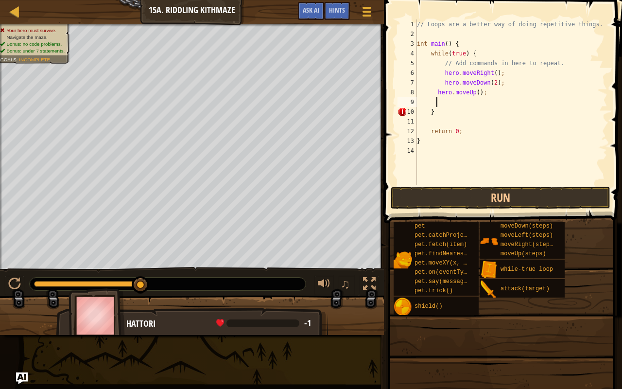
scroll to position [4, 1]
click at [476, 90] on div "// Loops are a better way of doing repetitive things. int main ( ) { while ( tr…" at bounding box center [511, 111] width 193 height 185
type textarea "hero.moveUp(2);"
click at [439, 120] on div "// Loops are a better way of doing repetitive things. int main ( ) { while ( tr…" at bounding box center [511, 111] width 193 height 185
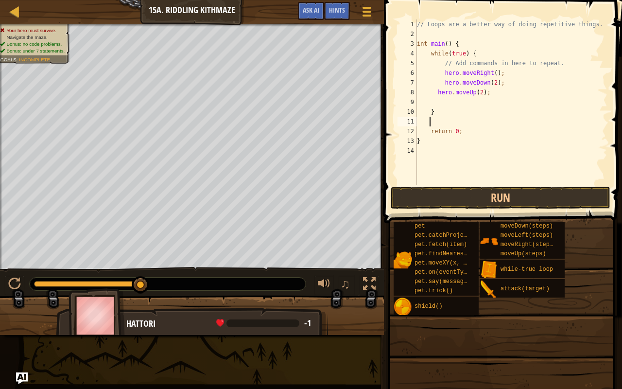
scroll to position [4, 0]
click at [476, 192] on button "Run" at bounding box center [501, 198] width 220 height 22
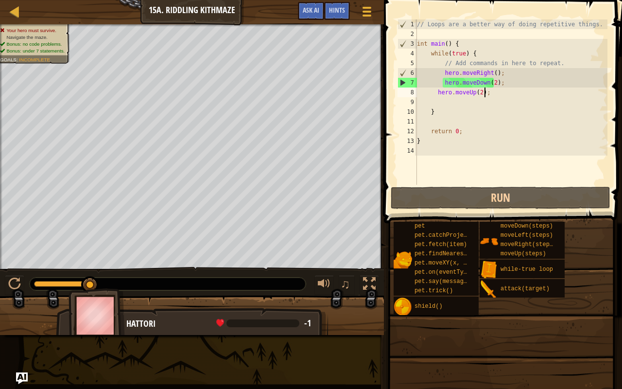
click at [487, 96] on div "// Loops are a better way of doing repetitive things. int main ( ) { while ( tr…" at bounding box center [511, 111] width 193 height 185
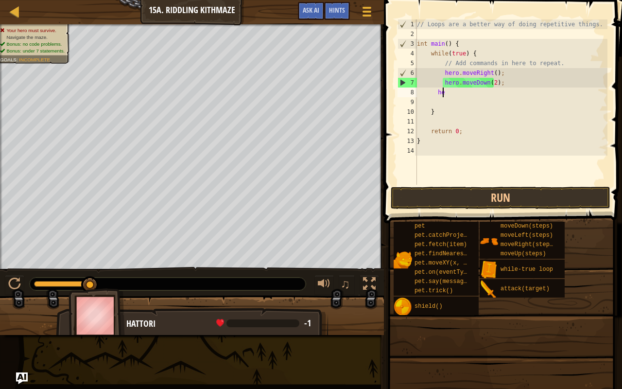
type textarea "h"
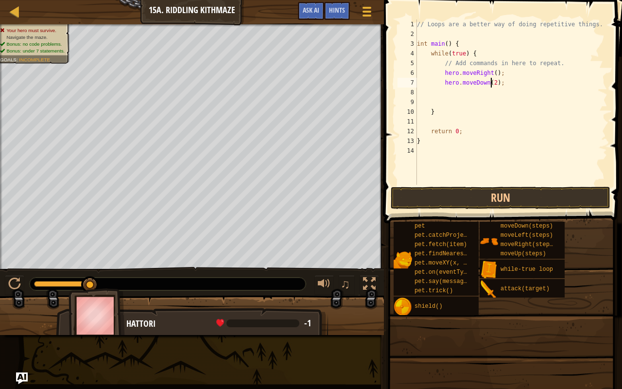
click at [491, 82] on div "// Loops are a better way of doing repetitive things. int main ( ) { while ( tr…" at bounding box center [511, 111] width 193 height 185
type textarea "hero.moveDown();"
click at [455, 103] on div "// Loops are a better way of doing repetitive things. int main ( ) { while ( tr…" at bounding box center [511, 111] width 193 height 185
click at [436, 107] on div "// Loops are a better way of doing repetitive things. int main ( ) { while ( tr…" at bounding box center [511, 111] width 193 height 185
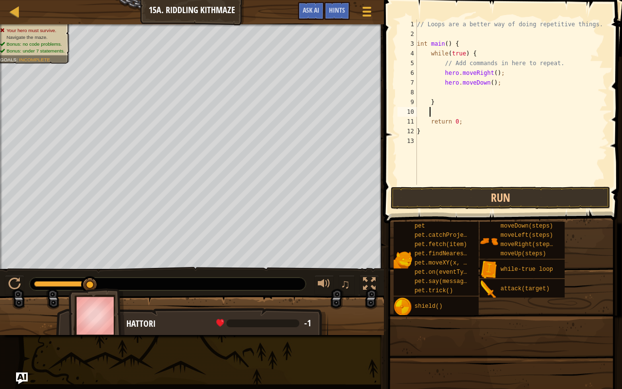
type textarea "h"
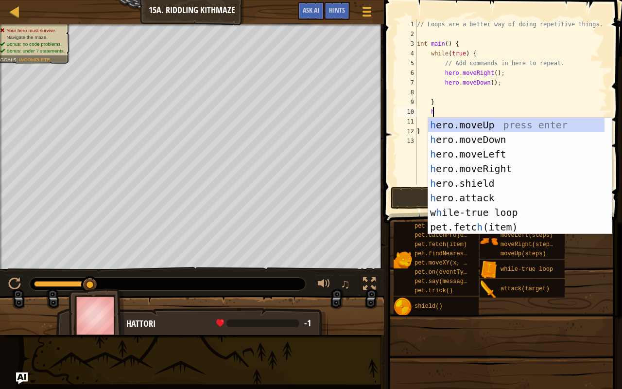
scroll to position [4, 0]
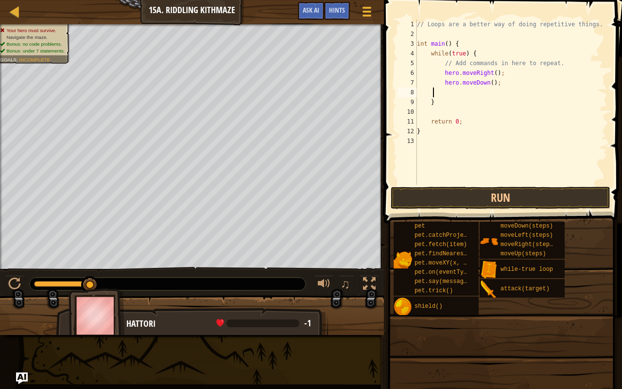
click at [476, 89] on div "// Loops are a better way of doing repetitive things. int main ( ) { while ( tr…" at bounding box center [511, 111] width 193 height 185
click at [482, 57] on div "// Loops are a better way of doing repetitive things. int main ( ) { while ( tr…" at bounding box center [511, 111] width 193 height 185
type textarea "w"
click at [448, 102] on div "// Loops are a better way of doing repetitive things. int main ( ) { // Add com…" at bounding box center [511, 111] width 193 height 185
type textarea "}"
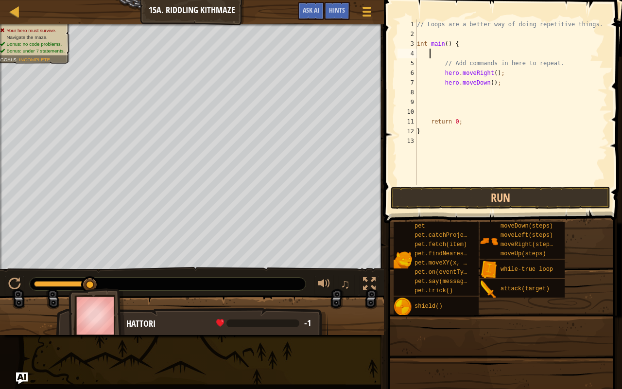
click at [432, 57] on div "// Loops are a better way of doing repetitive things. int main ( ) { // Add com…" at bounding box center [511, 111] width 193 height 185
click at [361, 17] on div at bounding box center [366, 11] width 13 height 14
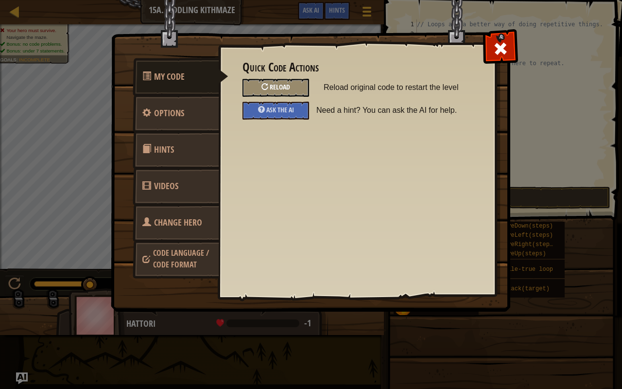
click at [269, 91] on span at bounding box center [268, 86] width 1 height 9
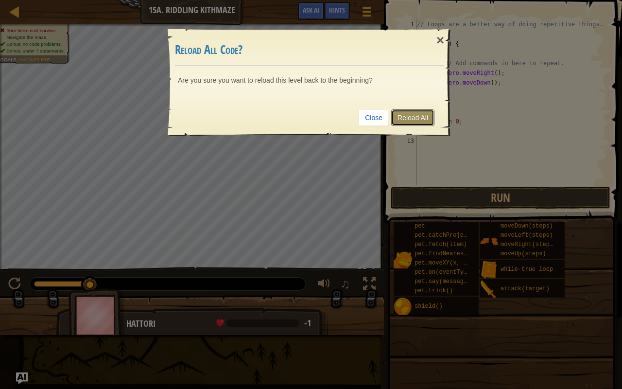
click at [414, 116] on link "Reload All" at bounding box center [412, 117] width 43 height 17
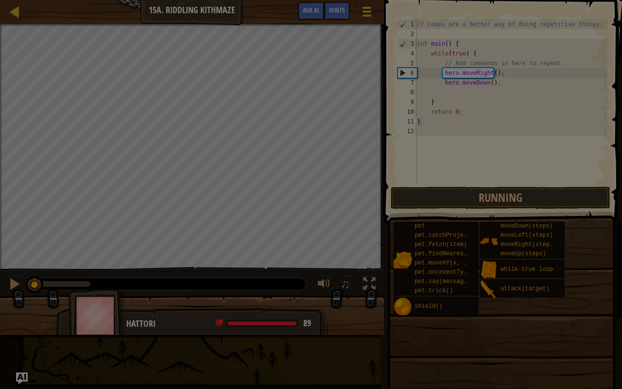
type textarea "}"
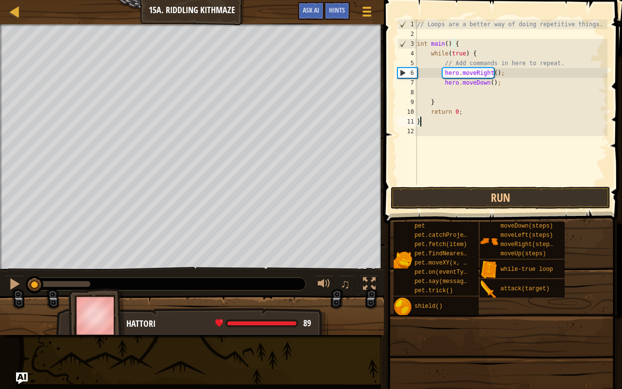
scroll to position [4, 0]
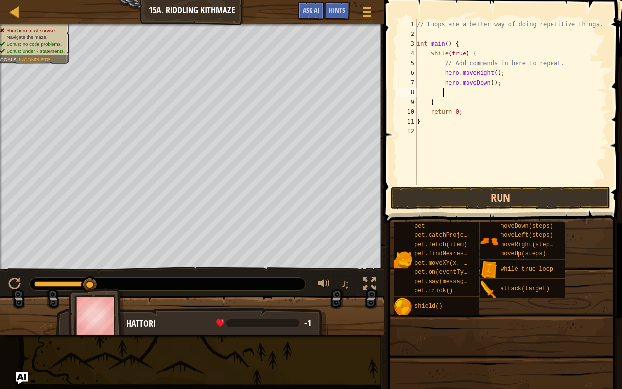
click at [443, 89] on div "// Loops are a better way of doing repetitive things. int main ( ) { while ( tr…" at bounding box center [511, 111] width 193 height 185
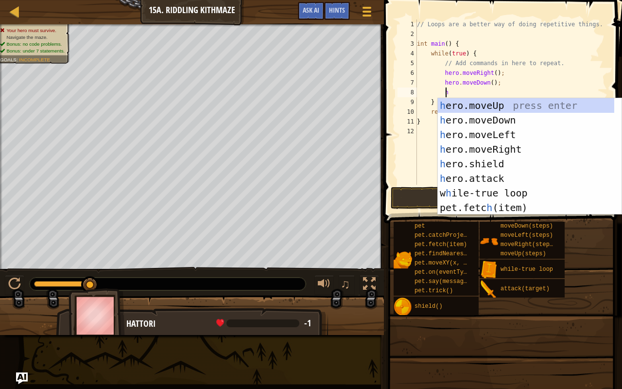
scroll to position [4, 2]
type textarea "her"
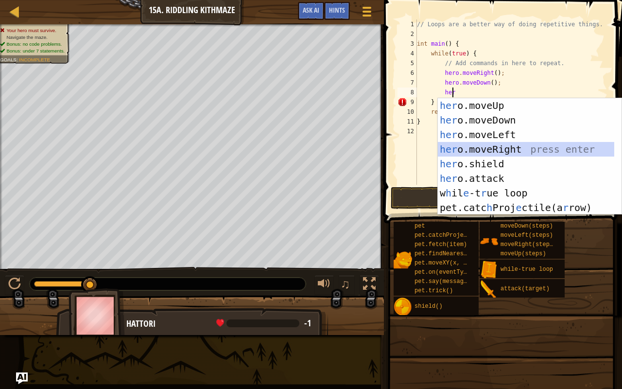
scroll to position [4, 1]
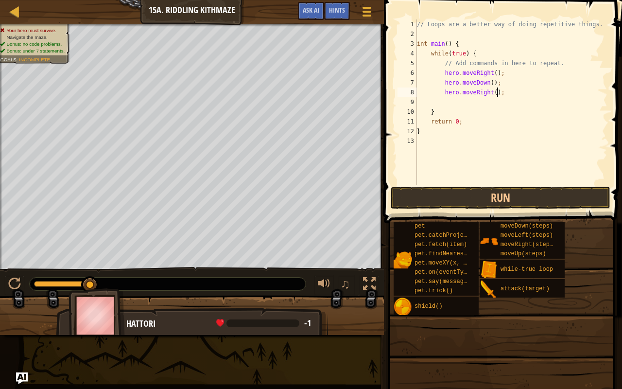
click at [502, 92] on div "// Loops are a better way of doing repetitive things. int main ( ) { while ( tr…" at bounding box center [511, 111] width 193 height 185
type textarea "h"
click at [374, 8] on button "Game Menu" at bounding box center [367, 13] width 26 height 24
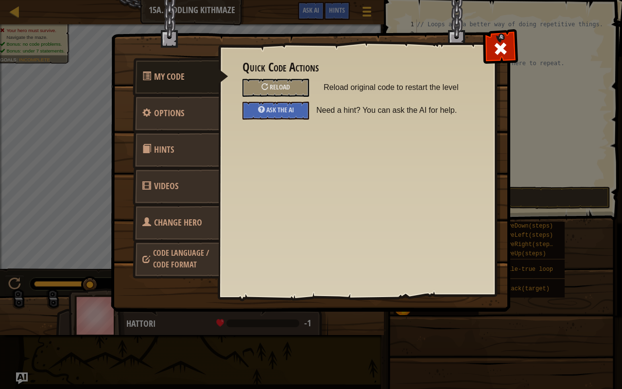
click at [226, 13] on img at bounding box center [314, 138] width 407 height 348
click at [487, 54] on div at bounding box center [500, 46] width 31 height 31
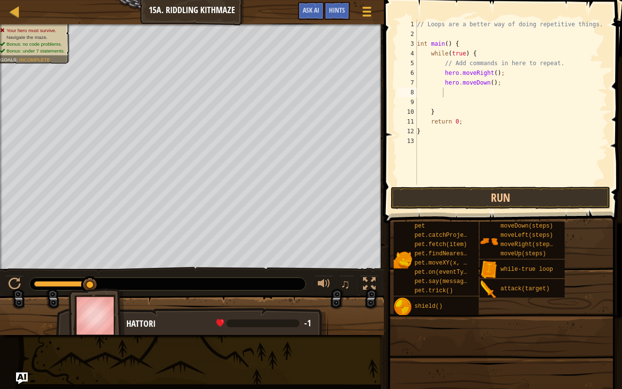
click at [196, 3] on div "Map Introduction to Computer Science 15a. Riddling Kithmaze Game Menu Done Hint…" at bounding box center [192, 12] width 384 height 24
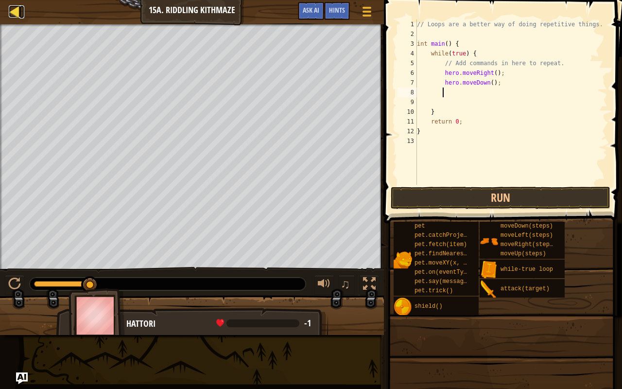
click at [16, 15] on div at bounding box center [15, 11] width 12 height 12
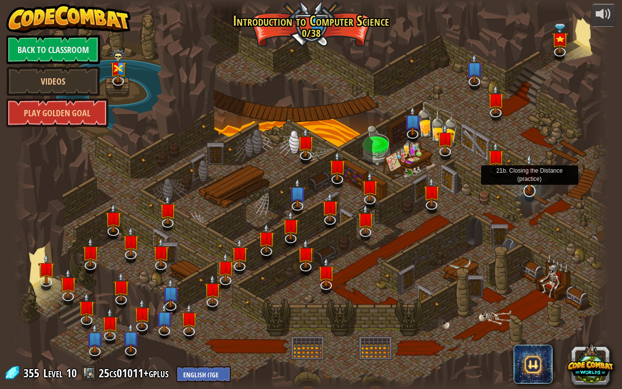
click at [534, 184] on img at bounding box center [529, 172] width 17 height 39
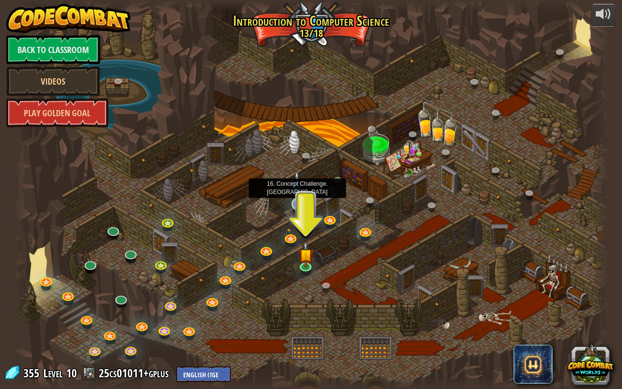
click at [295, 204] on img at bounding box center [297, 187] width 15 height 35
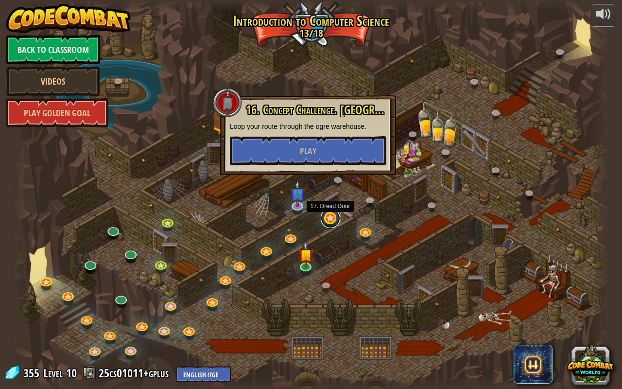
click at [328, 218] on link at bounding box center [330, 218] width 19 height 19
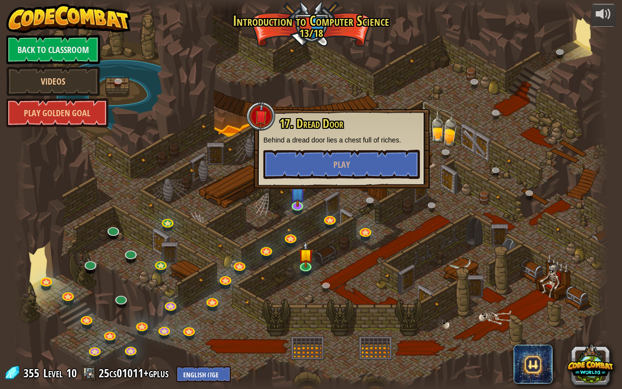
click at [353, 208] on div at bounding box center [311, 194] width 595 height 389
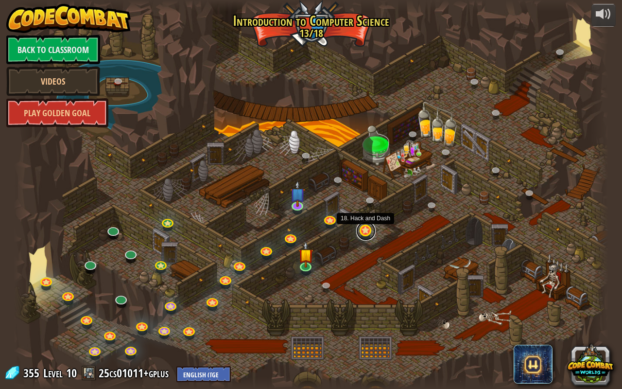
click at [363, 232] on link at bounding box center [365, 230] width 19 height 19
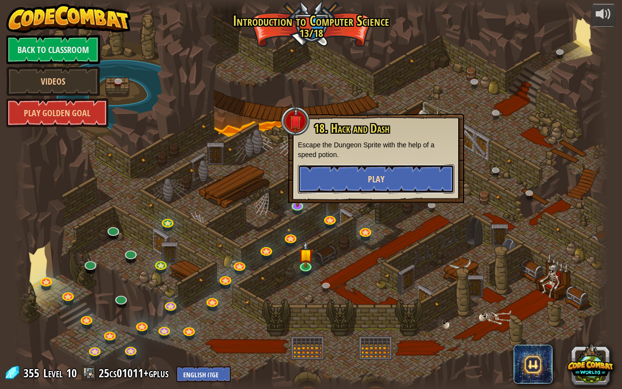
click at [377, 187] on button "Play" at bounding box center [376, 178] width 157 height 29
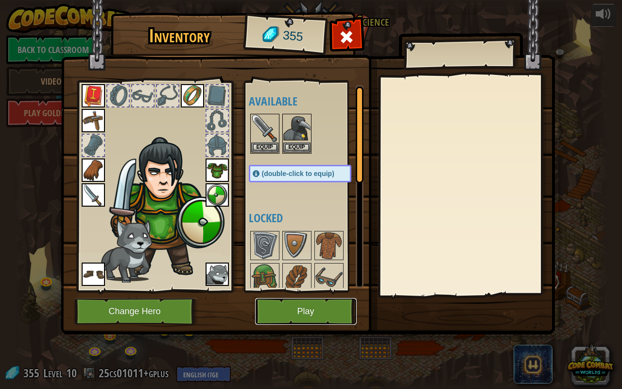
click at [301, 308] on button "Play" at bounding box center [306, 311] width 102 height 27
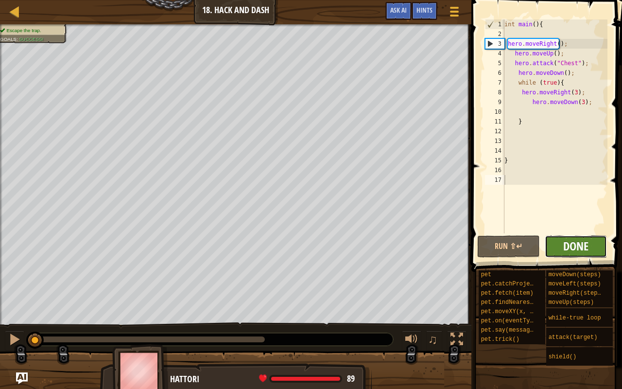
click at [565, 247] on span "Done" at bounding box center [576, 246] width 25 height 16
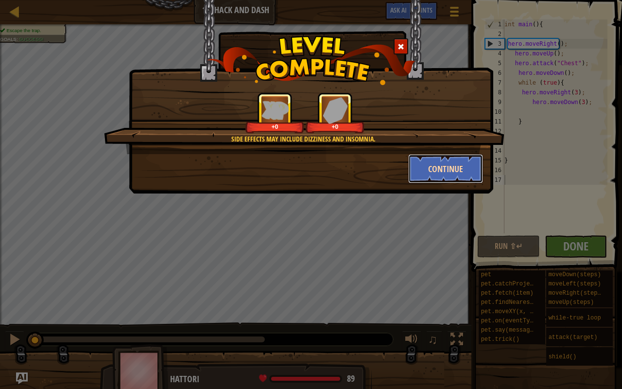
click at [433, 173] on button "Continue" at bounding box center [445, 168] width 75 height 29
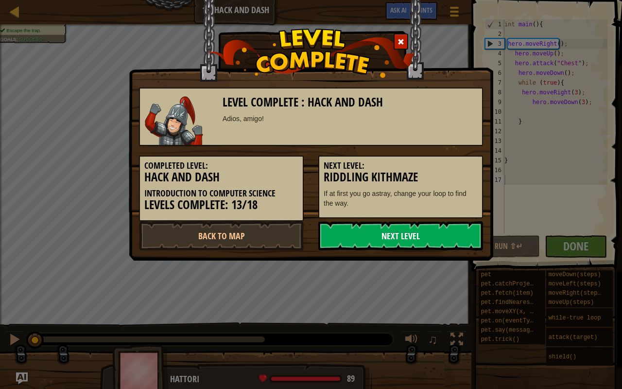
click at [391, 232] on link "Next Level" at bounding box center [400, 235] width 165 height 29
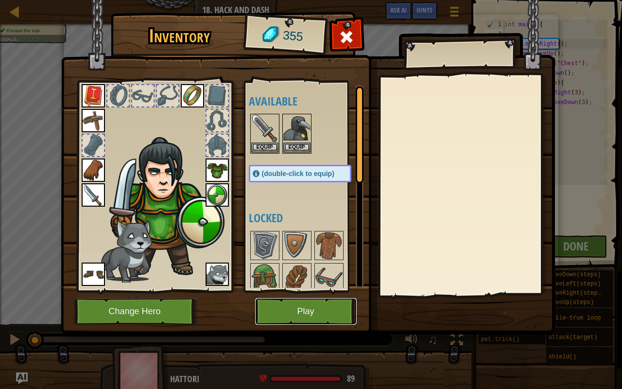
click at [307, 306] on button "Play" at bounding box center [306, 311] width 102 height 27
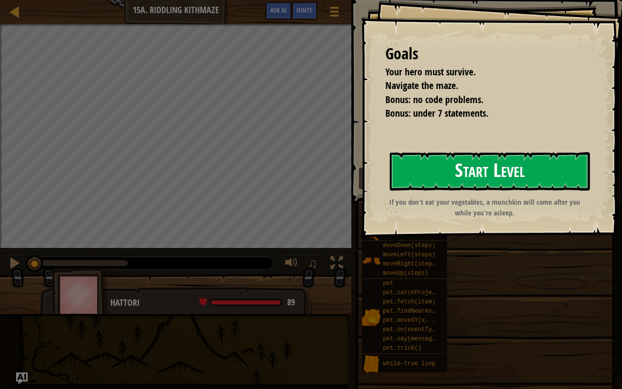
click at [429, 182] on button "Start Level" at bounding box center [490, 171] width 200 height 38
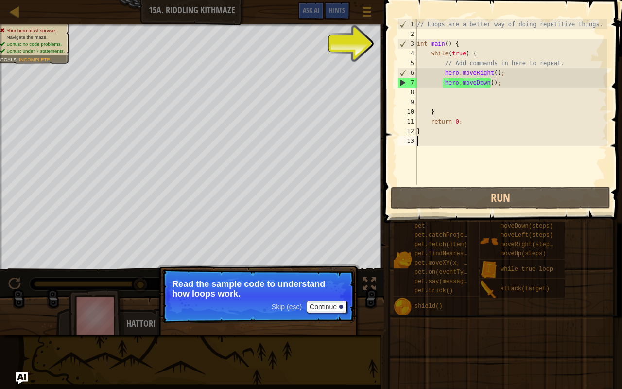
click at [457, 91] on div "// Loops are a better way of doing repetitive things. int main ( ) { while ( tr…" at bounding box center [511, 111] width 193 height 185
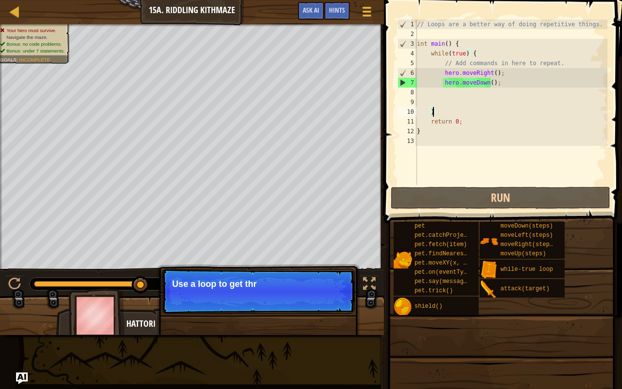
click at [445, 114] on div "// Loops are a better way of doing repetitive things. int main ( ) { while ( tr…" at bounding box center [511, 111] width 193 height 185
type textarea "}"
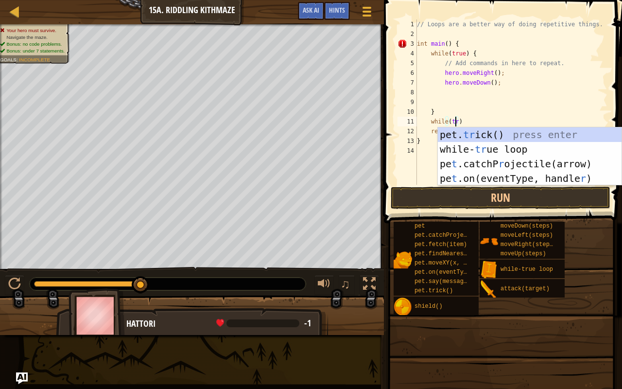
scroll to position [4, 3]
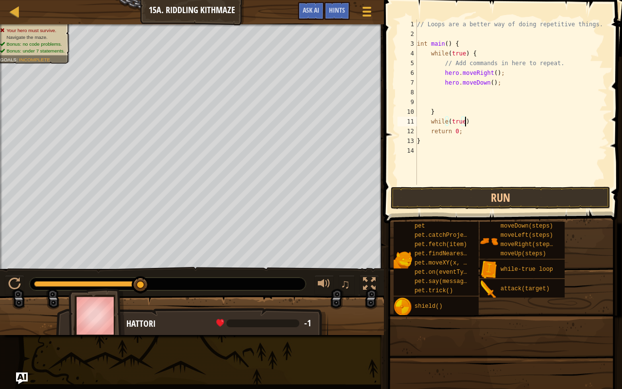
type textarea "while(true){"
type textarea "}"
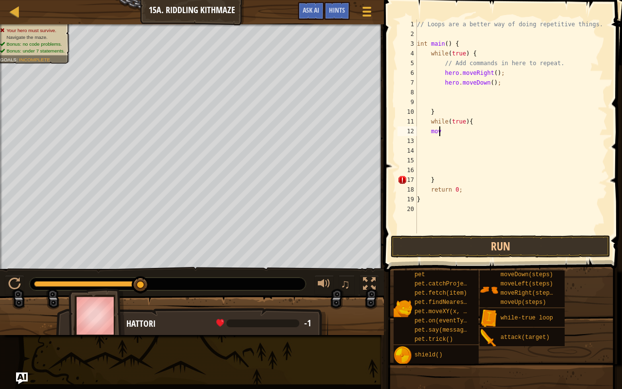
type textarea "m"
type textarea "h"
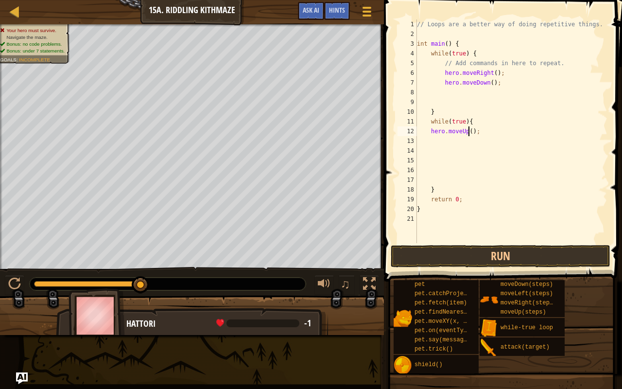
click at [468, 129] on div "// Loops are a better way of doing repetitive things. int main ( ) { while ( tr…" at bounding box center [511, 140] width 193 height 243
type textarea "hero.moveUp(2);"
click at [480, 131] on div "// Loops are a better way of doing repetitive things. int main ( ) { while ( tr…" at bounding box center [511, 140] width 193 height 243
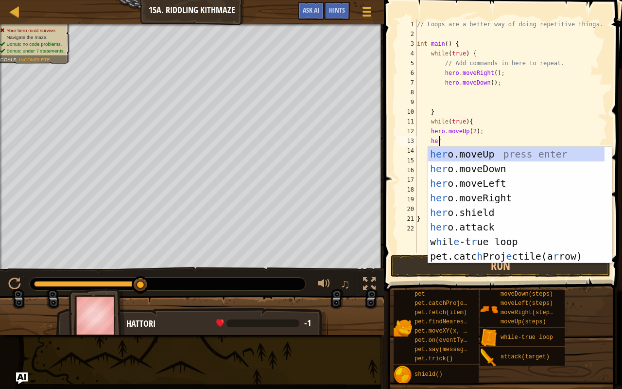
type textarea "hero"
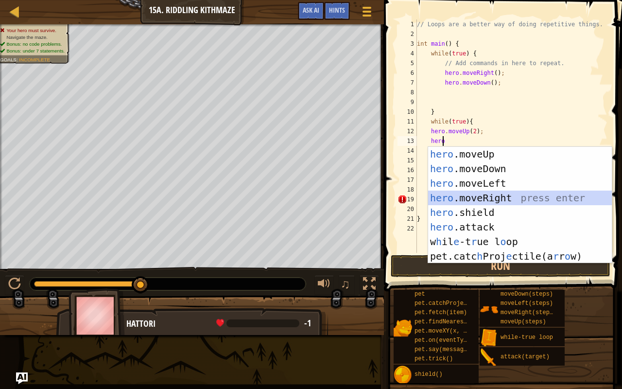
click at [479, 196] on div "hero .moveUp press enter hero .moveDown press enter hero .moveLeft press enter …" at bounding box center [520, 220] width 184 height 146
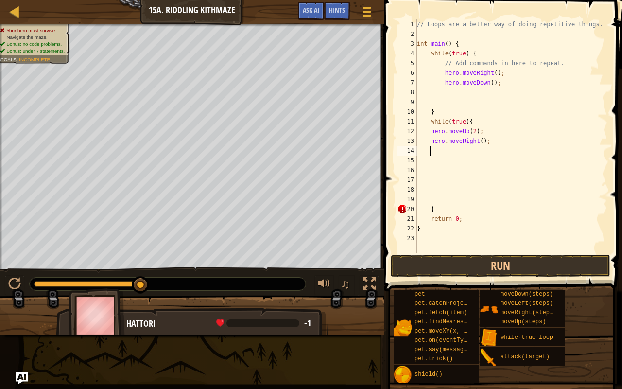
scroll to position [4, 0]
click at [435, 199] on div "// Loops are a better way of doing repetitive things. int main ( ) { while ( tr…" at bounding box center [511, 145] width 193 height 253
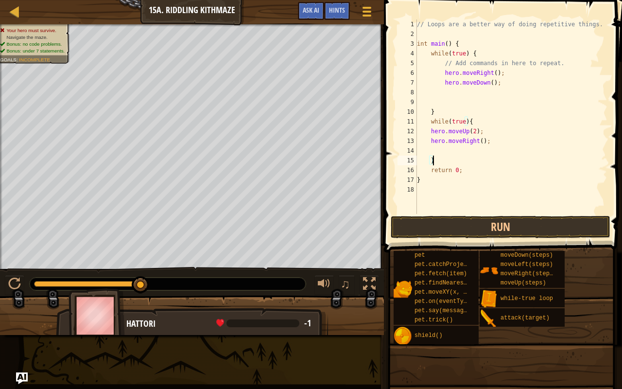
click at [440, 161] on div "// Loops are a better way of doing repetitive things. int main ( ) { while ( tr…" at bounding box center [511, 126] width 193 height 214
type textarea "}"
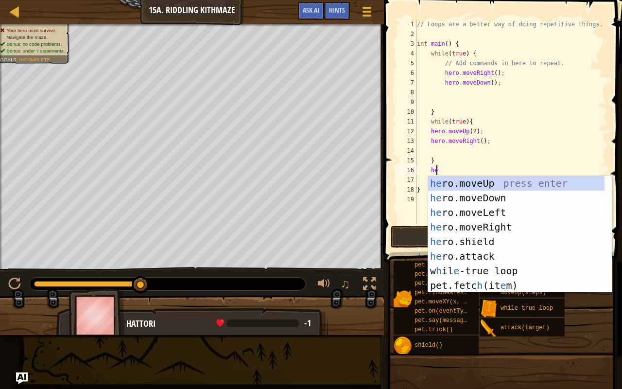
type textarea "h"
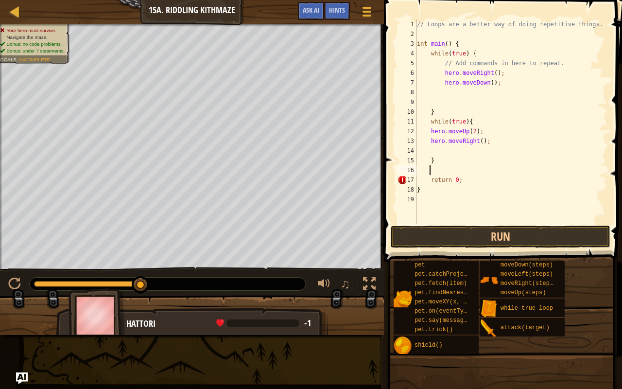
type textarea "wh"
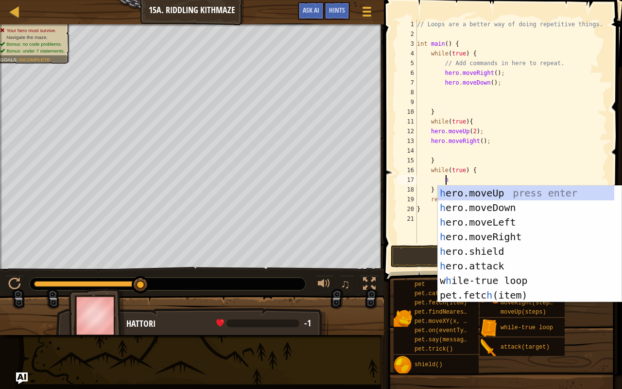
scroll to position [4, 2]
type textarea "hero"
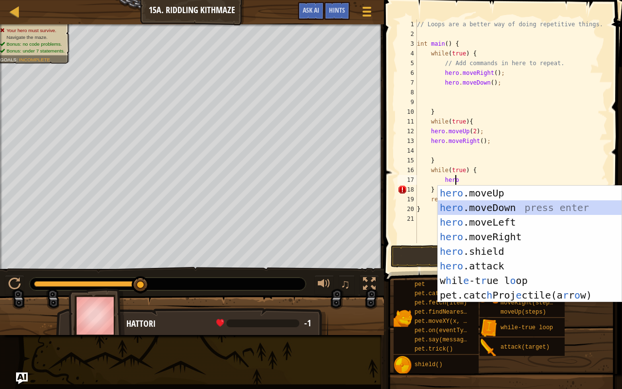
scroll to position [4, 1]
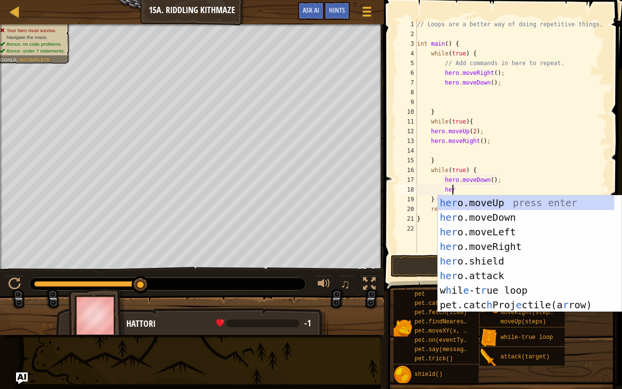
type textarea "hero"
click at [462, 203] on div "hero .moveUp press enter hero .moveDown press enter hero .moveLeft press enter …" at bounding box center [530, 268] width 184 height 146
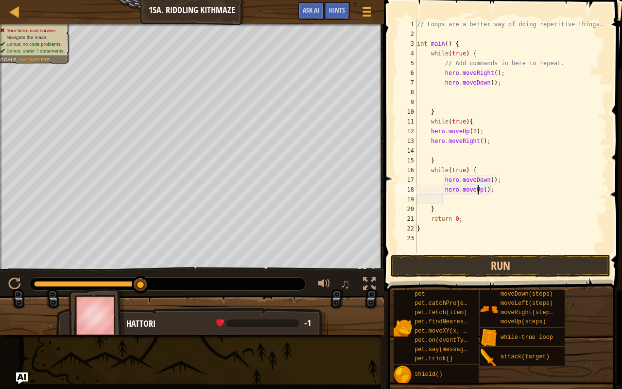
click at [477, 191] on div "// Loops are a better way of doing repetitive things. int main ( ) { while ( tr…" at bounding box center [511, 145] width 193 height 253
type textarea "hero.moveRight(2);"
click at [500, 267] on button "Run" at bounding box center [501, 266] width 220 height 22
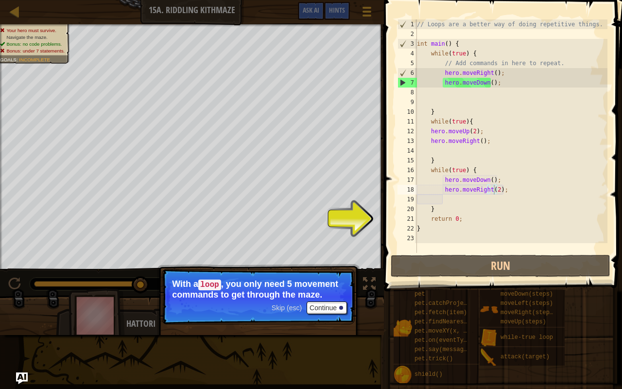
click at [279, 305] on span "Skip (esc)" at bounding box center [287, 308] width 30 height 8
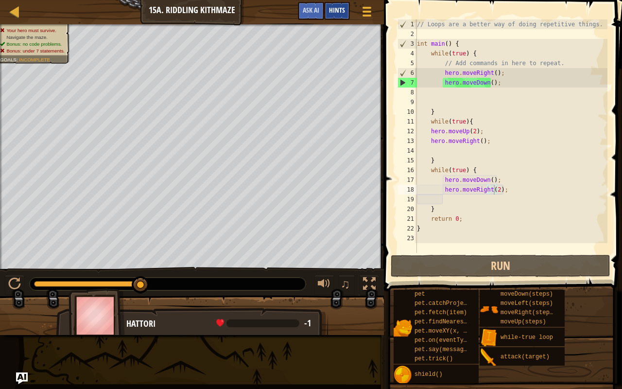
click at [344, 13] on span "Hints" at bounding box center [337, 9] width 16 height 9
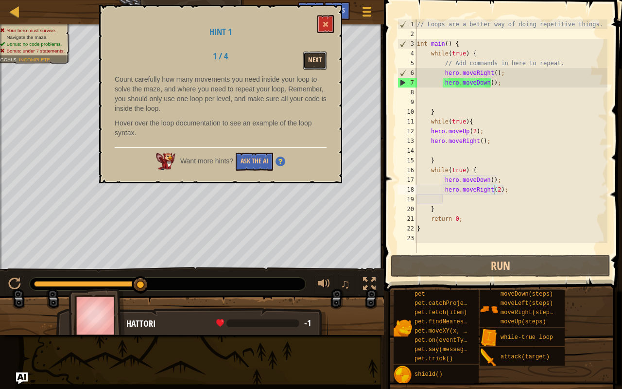
click at [313, 54] on button "Next" at bounding box center [314, 61] width 23 height 18
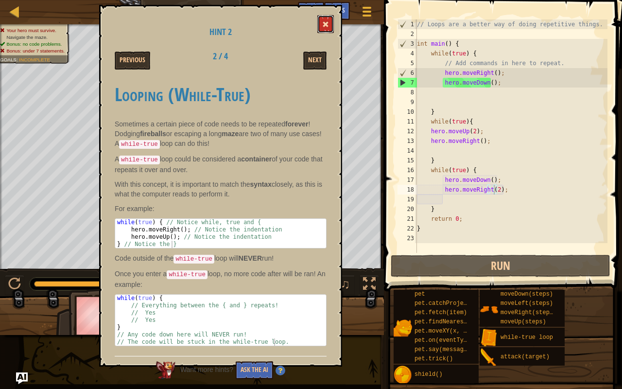
click at [326, 21] on span at bounding box center [325, 24] width 7 height 7
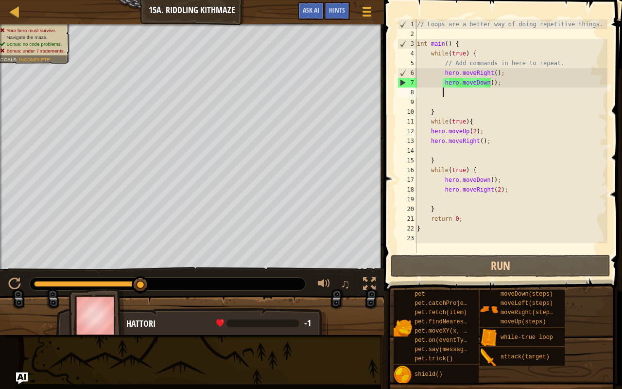
click at [470, 93] on div "// Loops are a better way of doing repetitive things. int main ( ) { while ( tr…" at bounding box center [511, 145] width 193 height 253
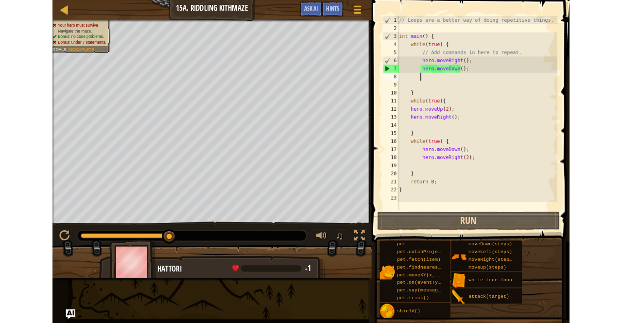
scroll to position [4, 1]
